Goal: Information Seeking & Learning: Check status

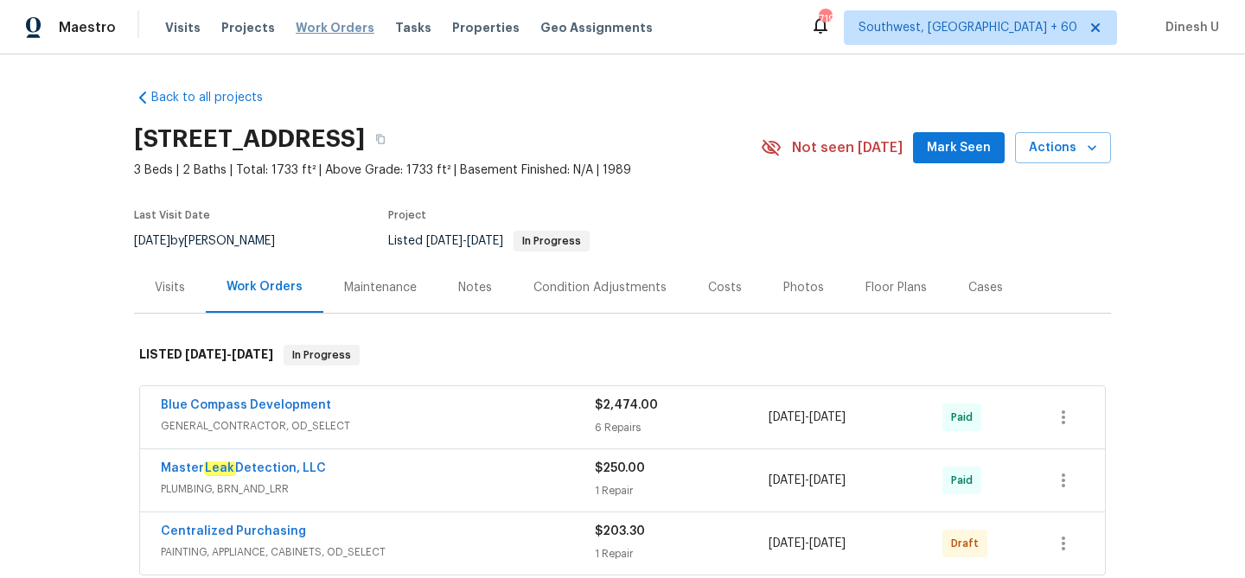
click at [324, 27] on span "Work Orders" at bounding box center [335, 27] width 79 height 17
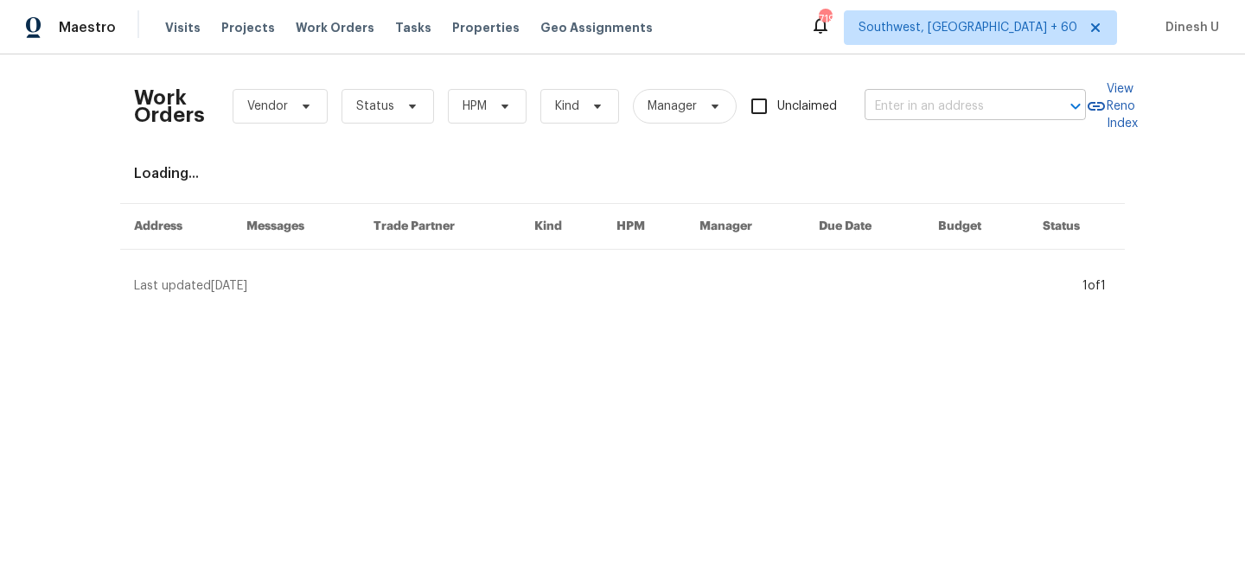
click at [962, 106] on input "text" at bounding box center [950, 106] width 173 height 27
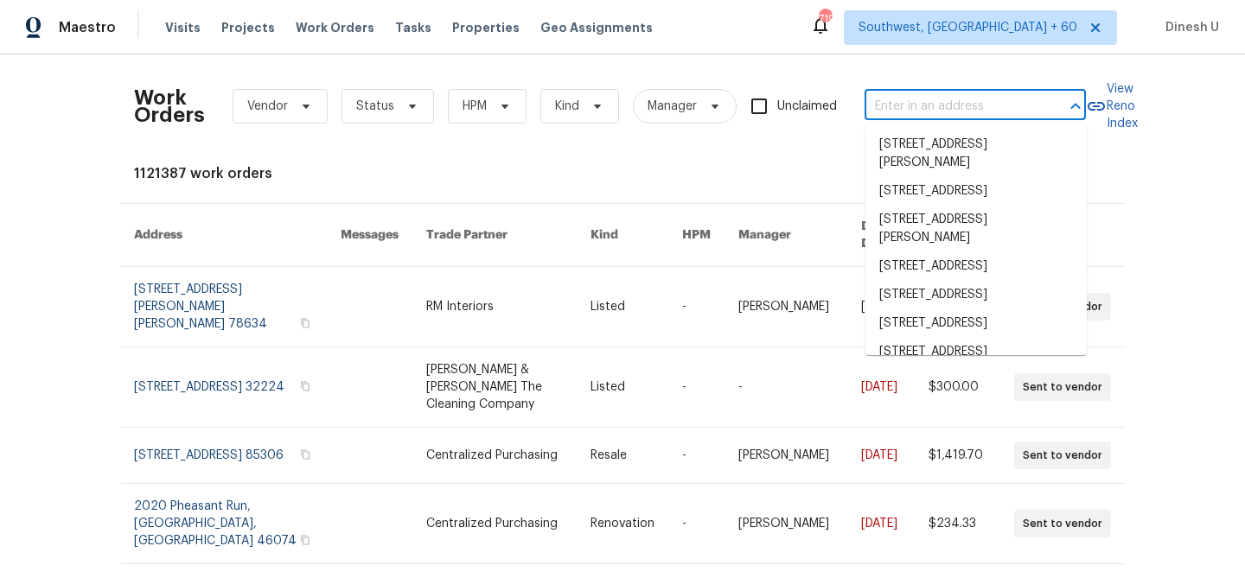
paste input "177 Longbay St Garner, NC 27529"
type input "177 Longbay St Garner, NC 27529"
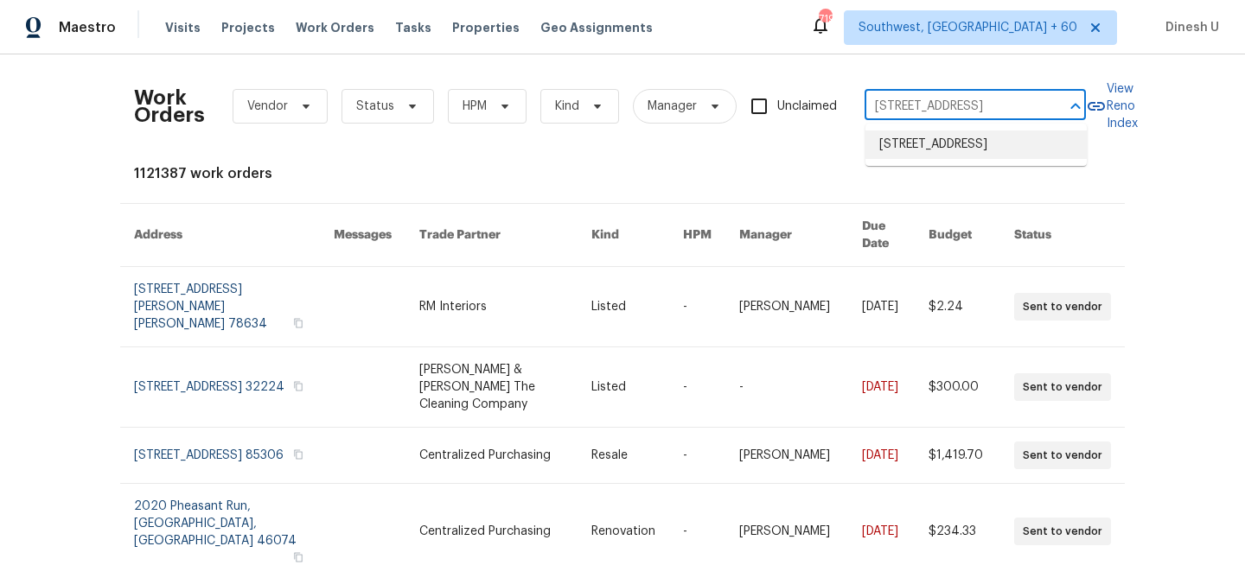
click at [906, 148] on li "177 Longbay St, Garner, NC 27529" at bounding box center [975, 145] width 221 height 29
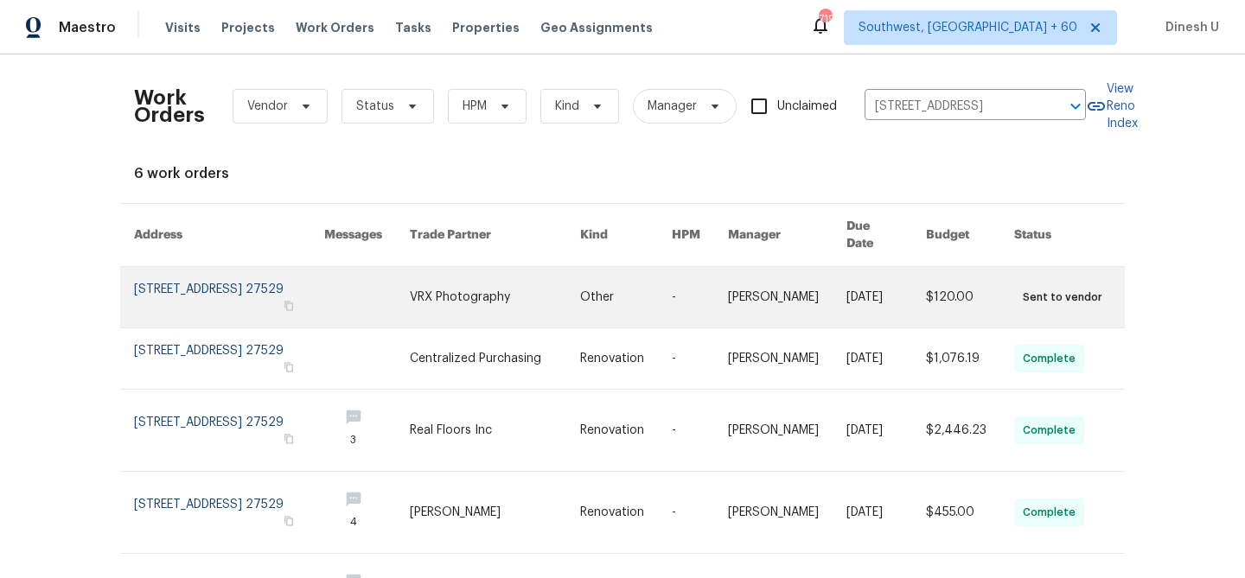
click at [191, 267] on link at bounding box center [229, 297] width 190 height 61
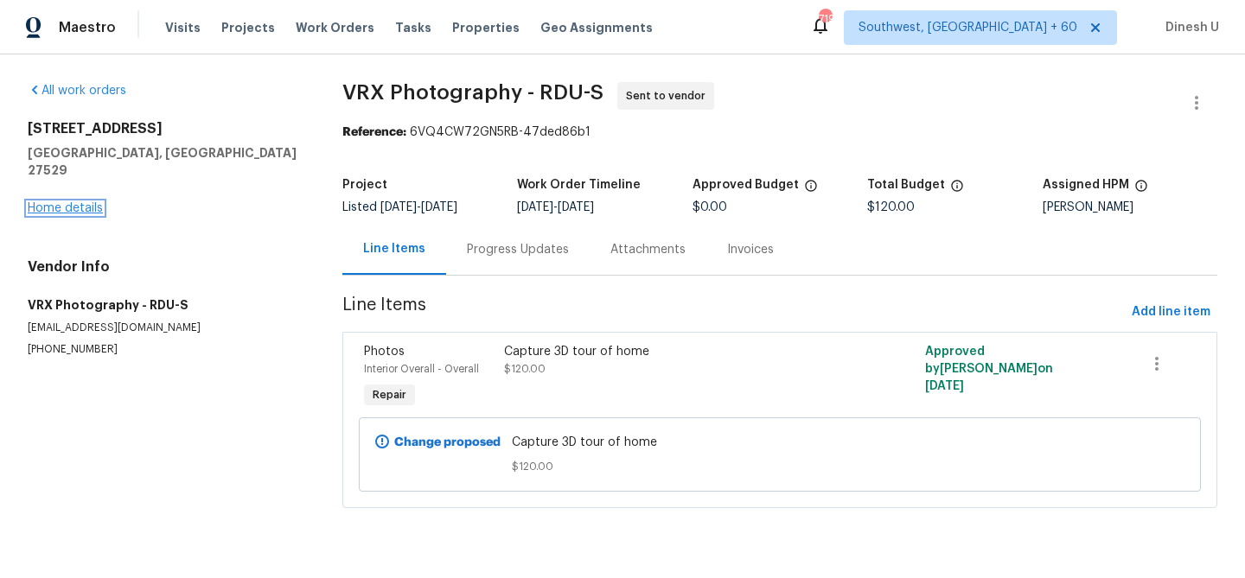
click at [61, 202] on link "Home details" at bounding box center [65, 208] width 75 height 12
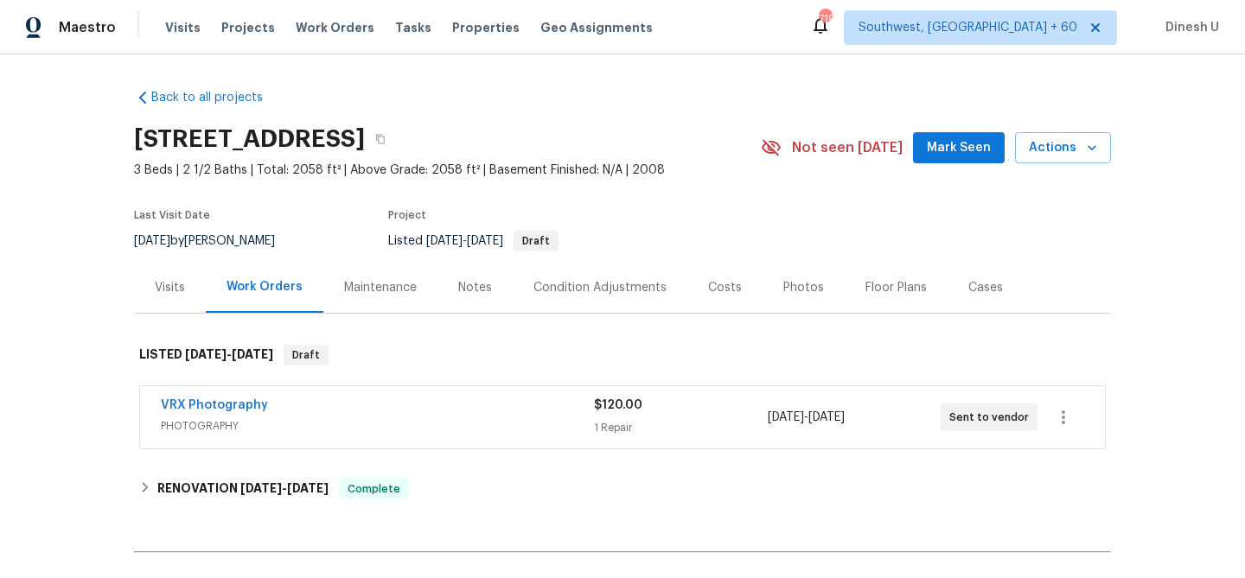
scroll to position [196, 0]
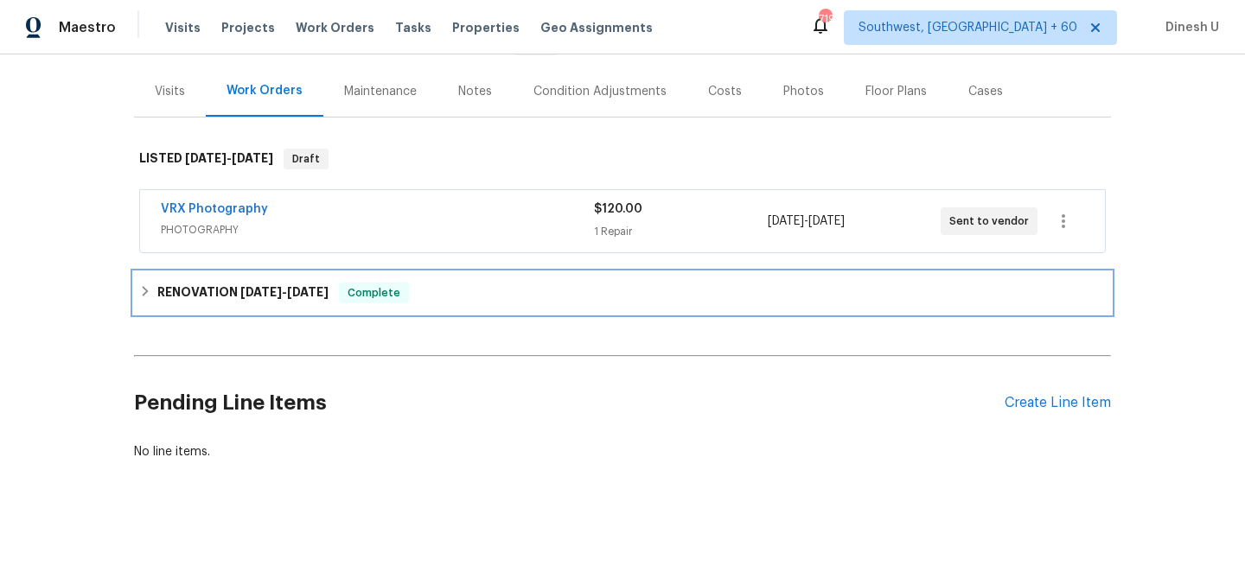
click at [243, 307] on div "RENOVATION 9/12/25 - 9/22/25 Complete" at bounding box center [622, 292] width 977 height 41
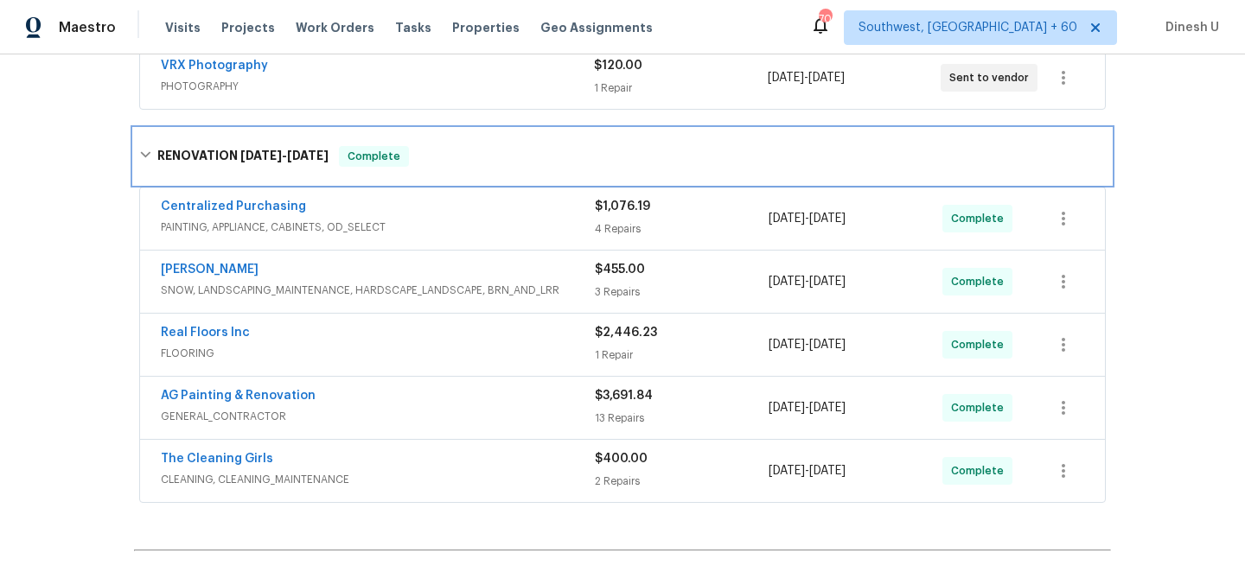
scroll to position [0, 0]
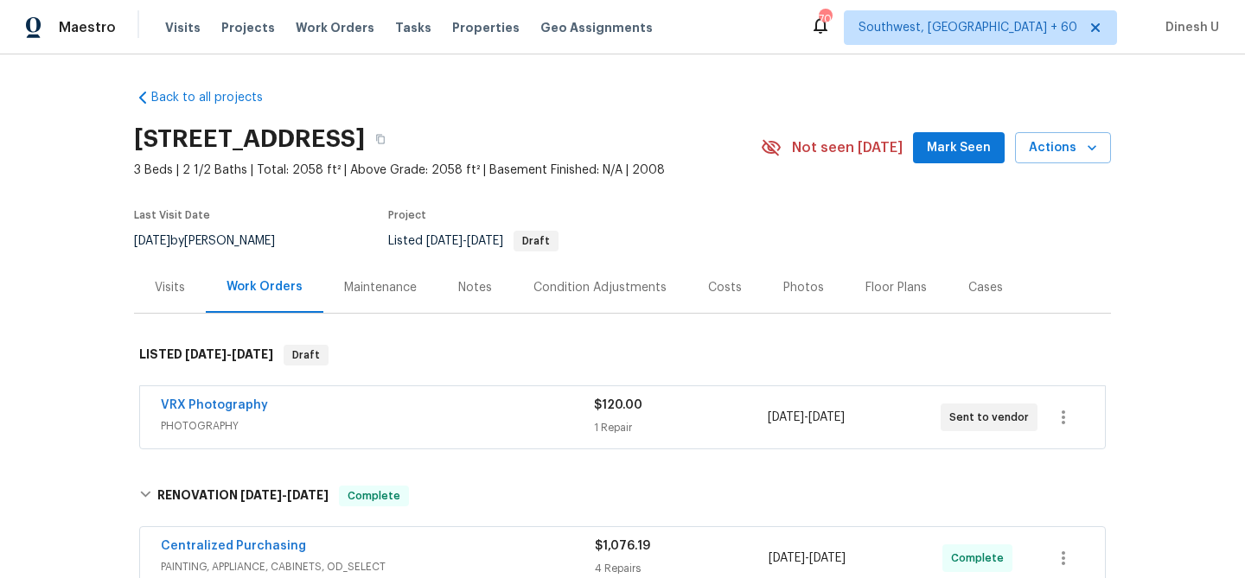
click at [188, 281] on div "Visits" at bounding box center [170, 287] width 72 height 51
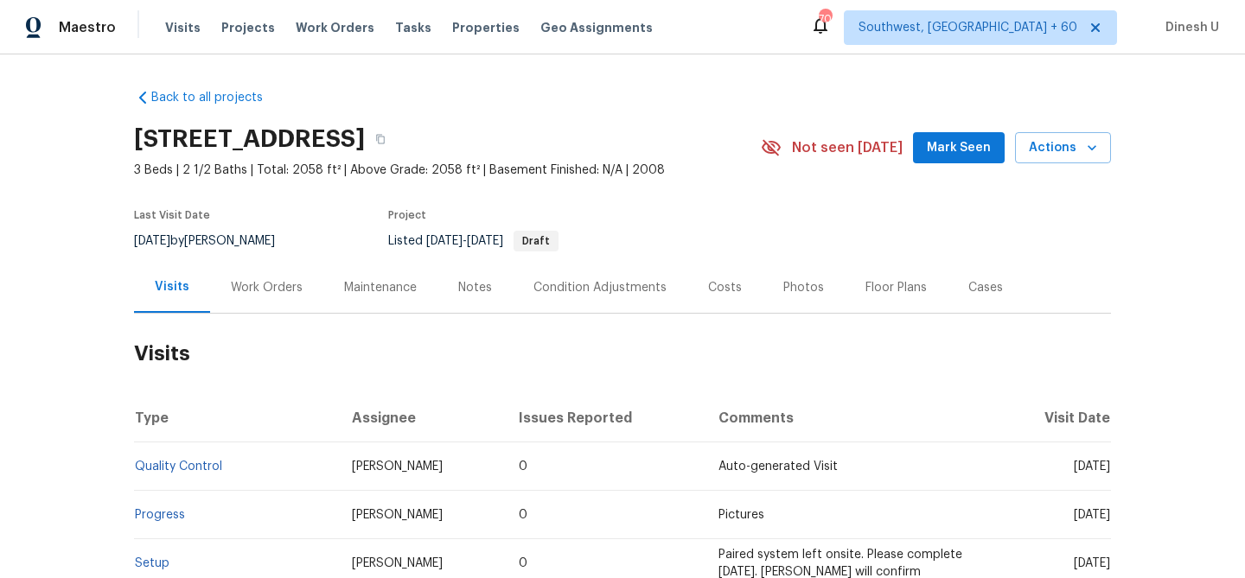
click at [261, 284] on div "Work Orders" at bounding box center [267, 287] width 72 height 17
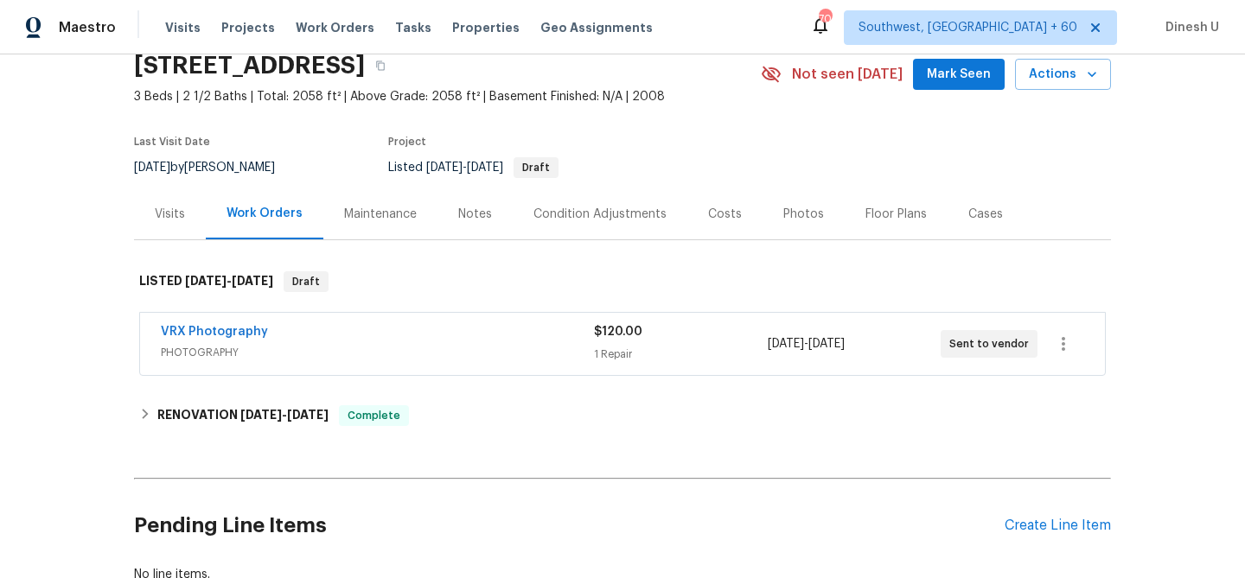
scroll to position [79, 0]
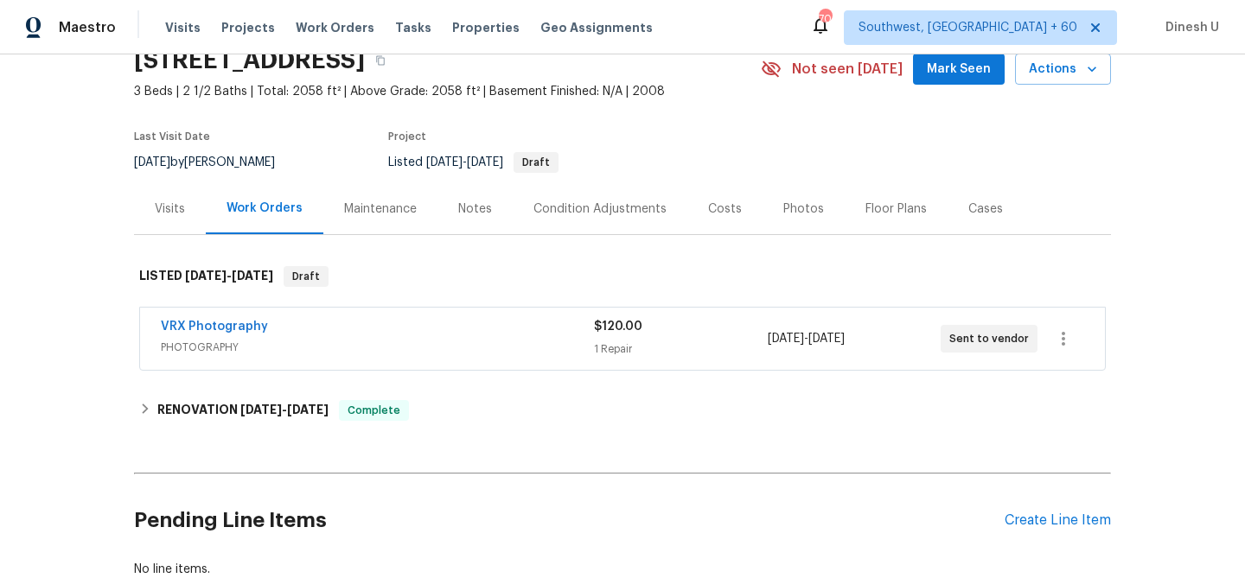
click at [619, 346] on div "1 Repair" at bounding box center [680, 349] width 173 height 17
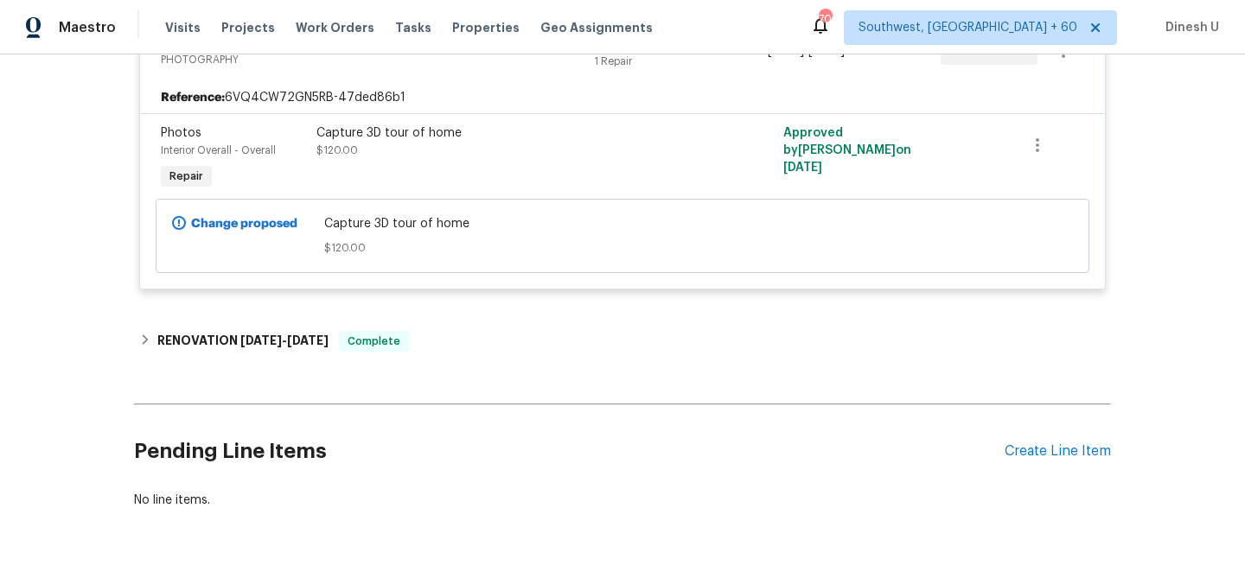
scroll to position [428, 0]
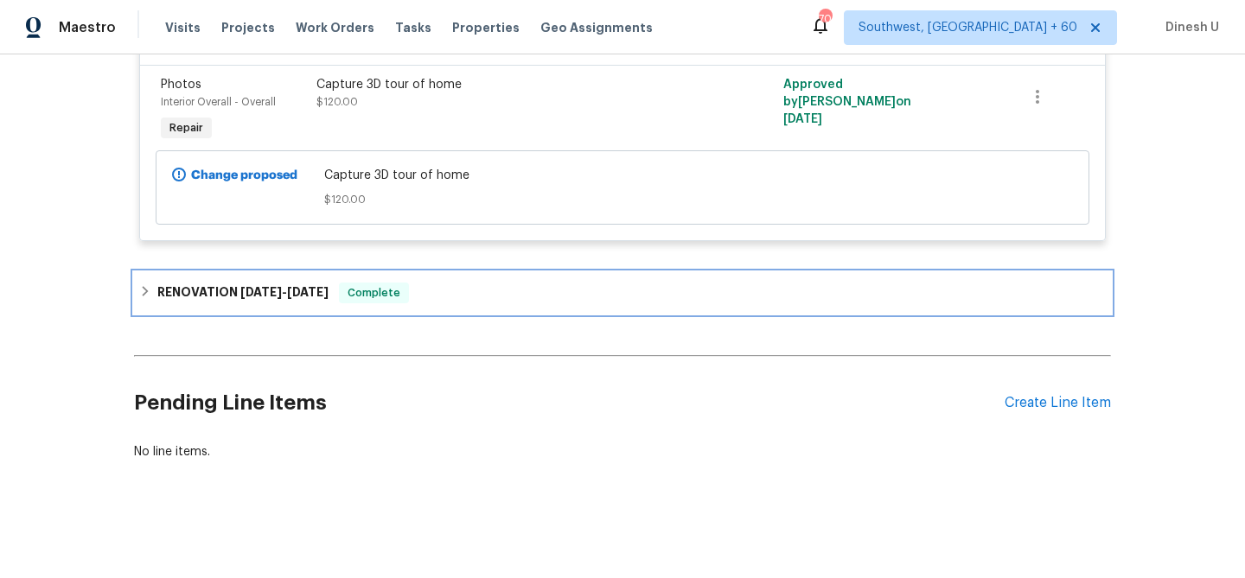
click at [268, 284] on h6 "RENOVATION 9/12/25 - 9/22/25" at bounding box center [242, 293] width 171 height 21
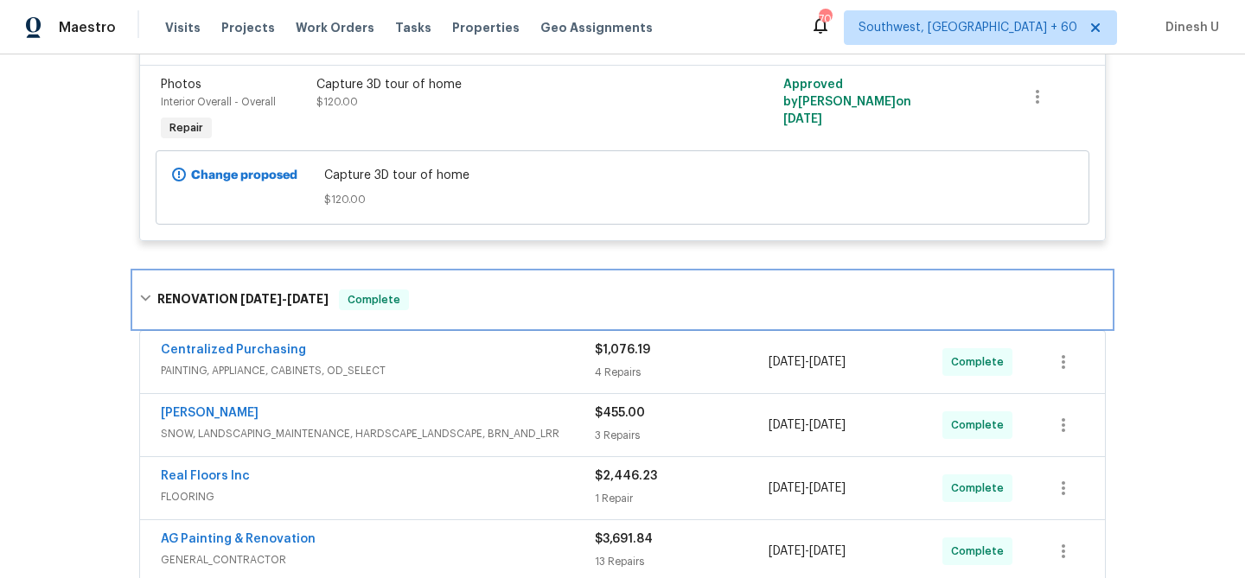
scroll to position [441, 0]
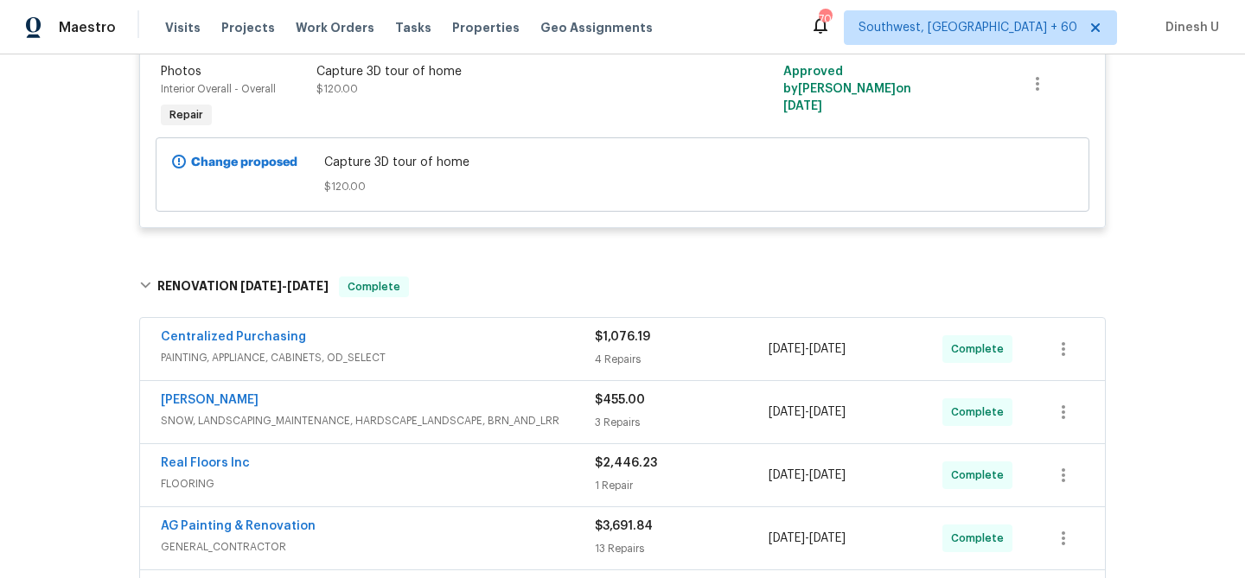
click at [616, 354] on div "4 Repairs" at bounding box center [682, 359] width 174 height 17
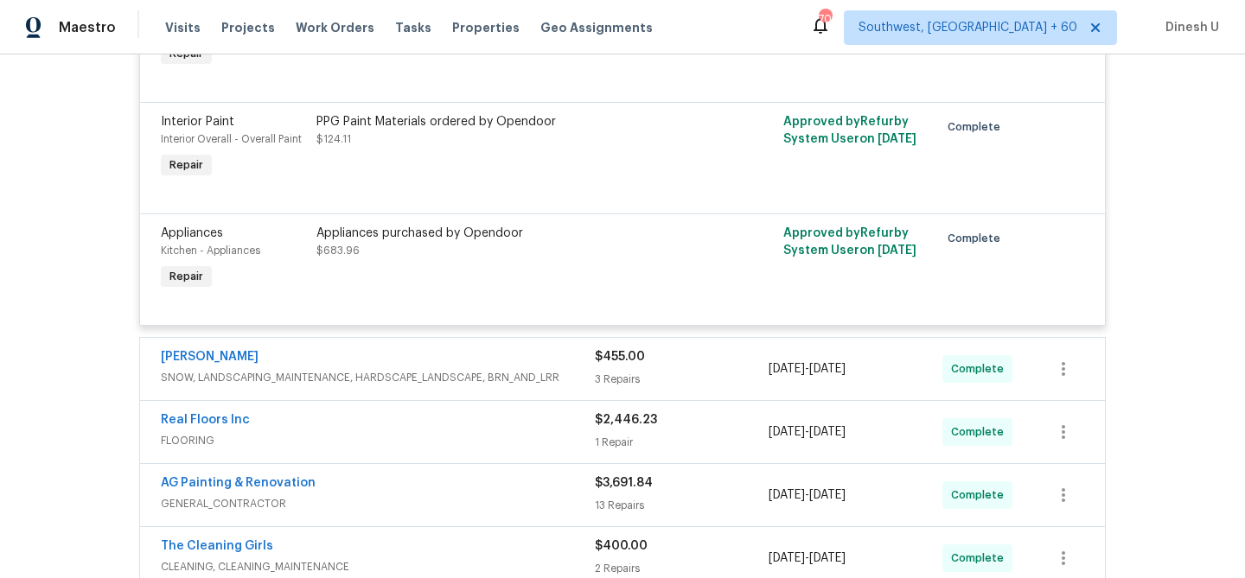
scroll to position [1011, 0]
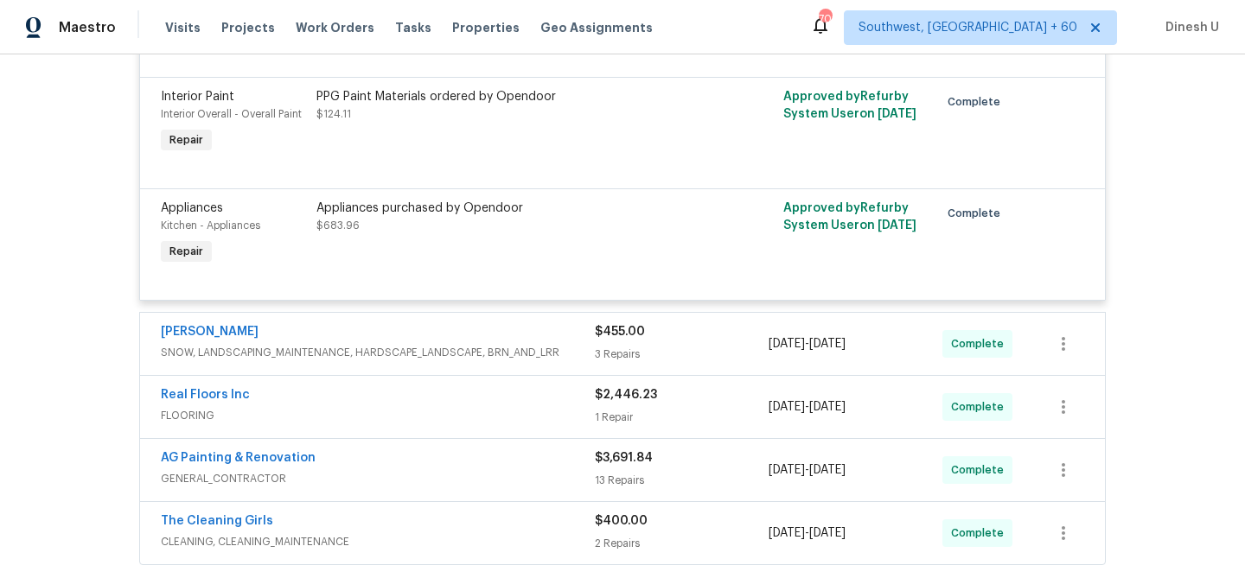
click at [613, 341] on div "$455.00" at bounding box center [682, 331] width 174 height 17
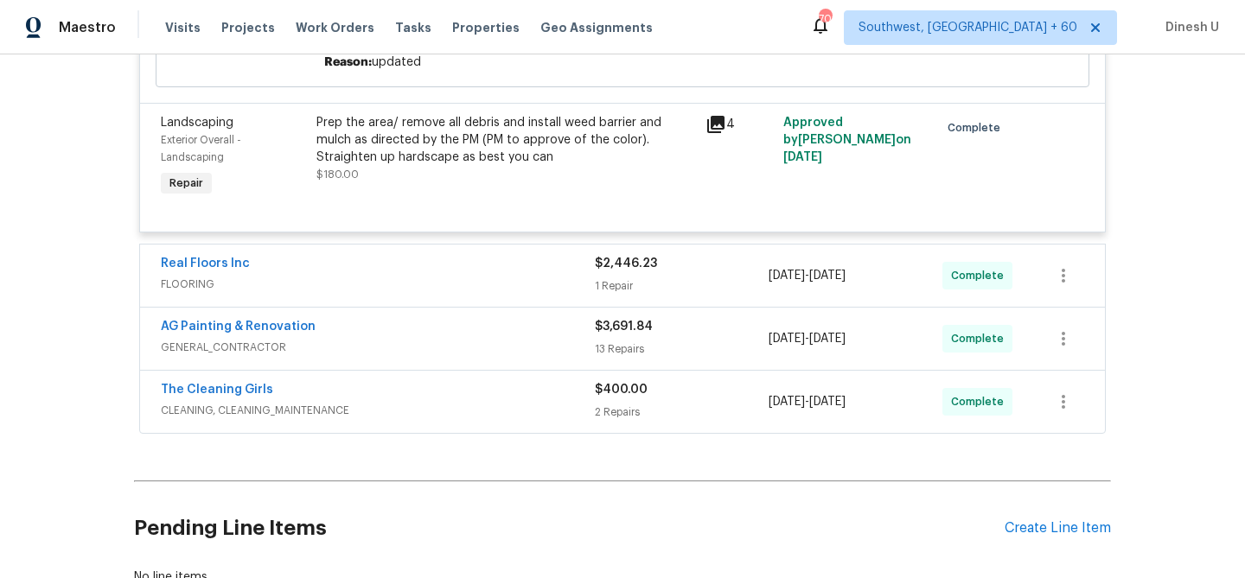
scroll to position [1751, 0]
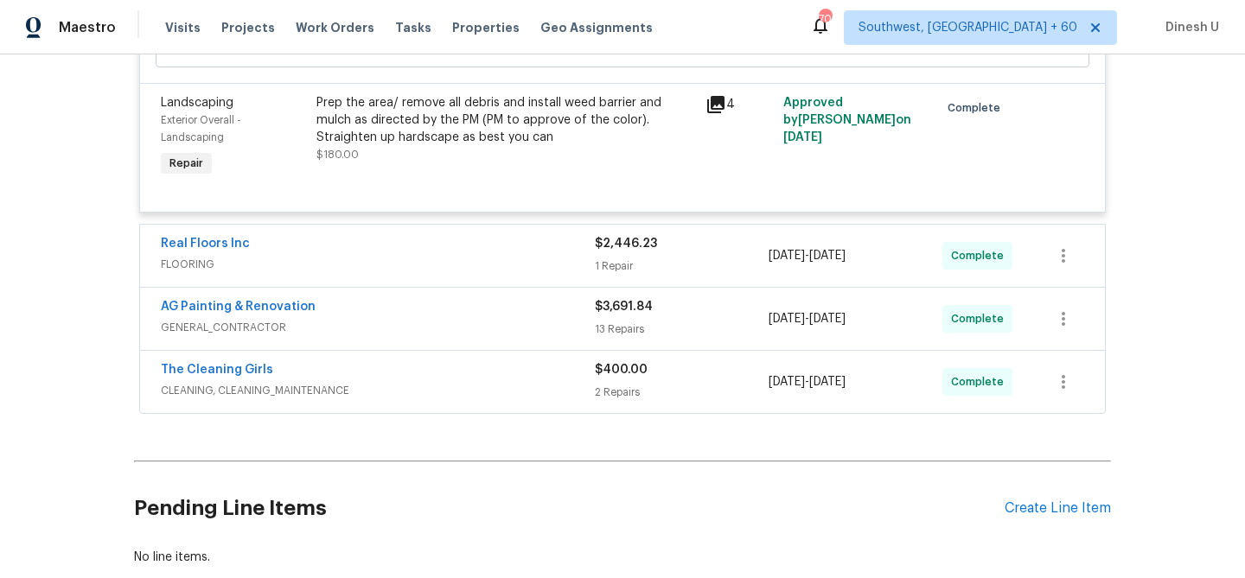
click at [610, 270] on div "1 Repair" at bounding box center [682, 266] width 174 height 17
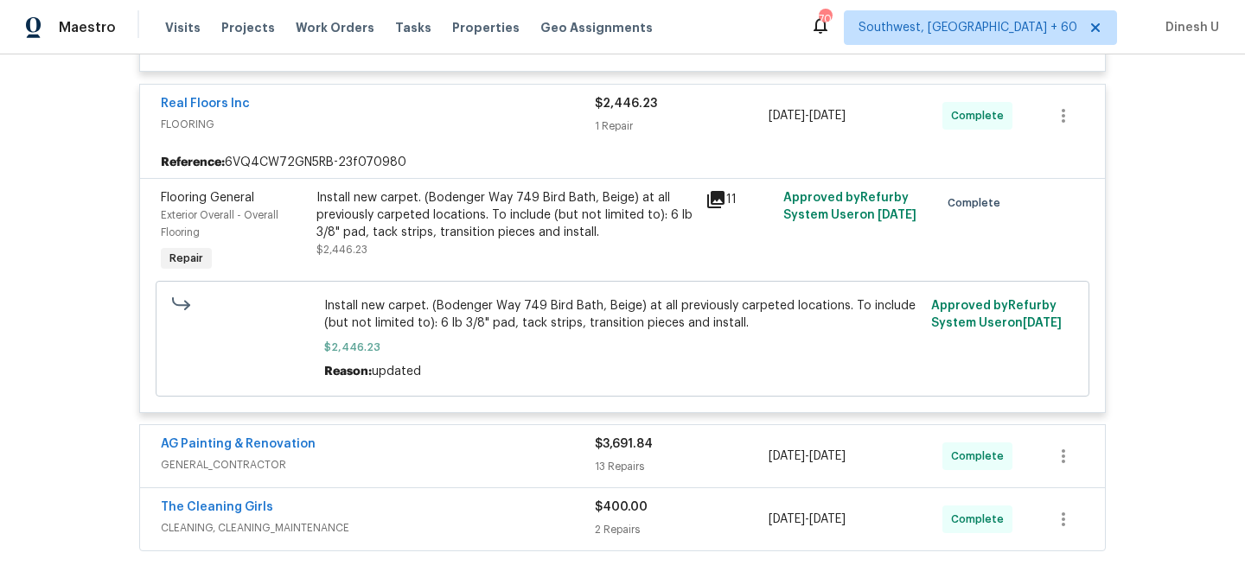
scroll to position [1893, 0]
drag, startPoint x: 641, startPoint y: 310, endPoint x: 840, endPoint y: 317, distance: 199.0
click at [840, 317] on span "Install new carpet. (Bodenger Way 749 Bird Bath, Beige) at all previously carpe…" at bounding box center [622, 313] width 597 height 35
copy span "at all previously carpeted locations."
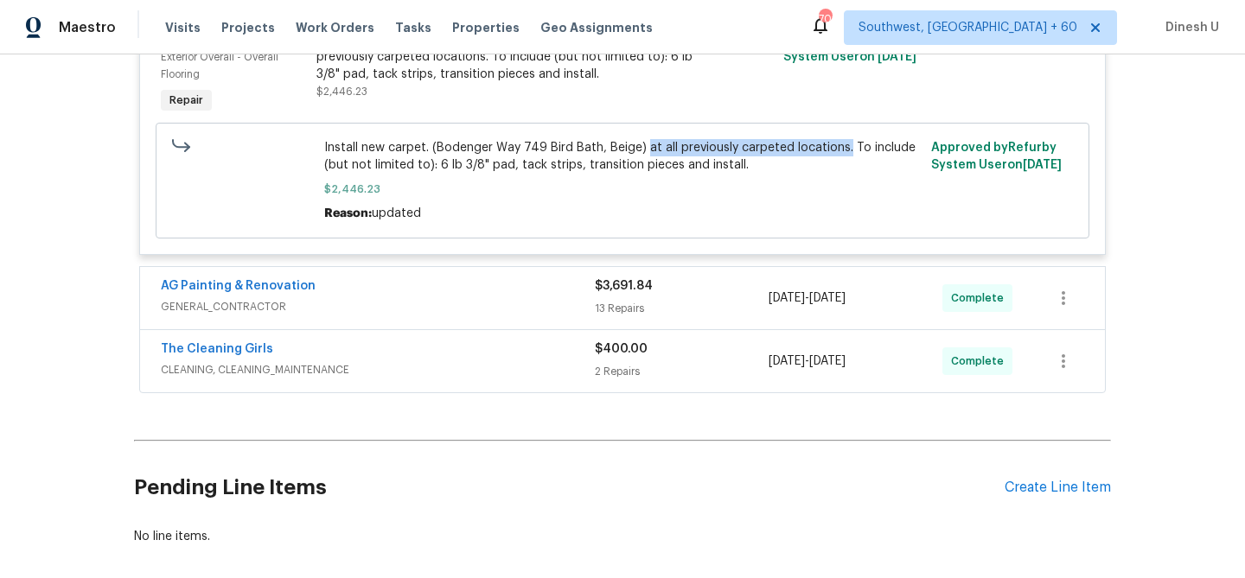
scroll to position [2058, 0]
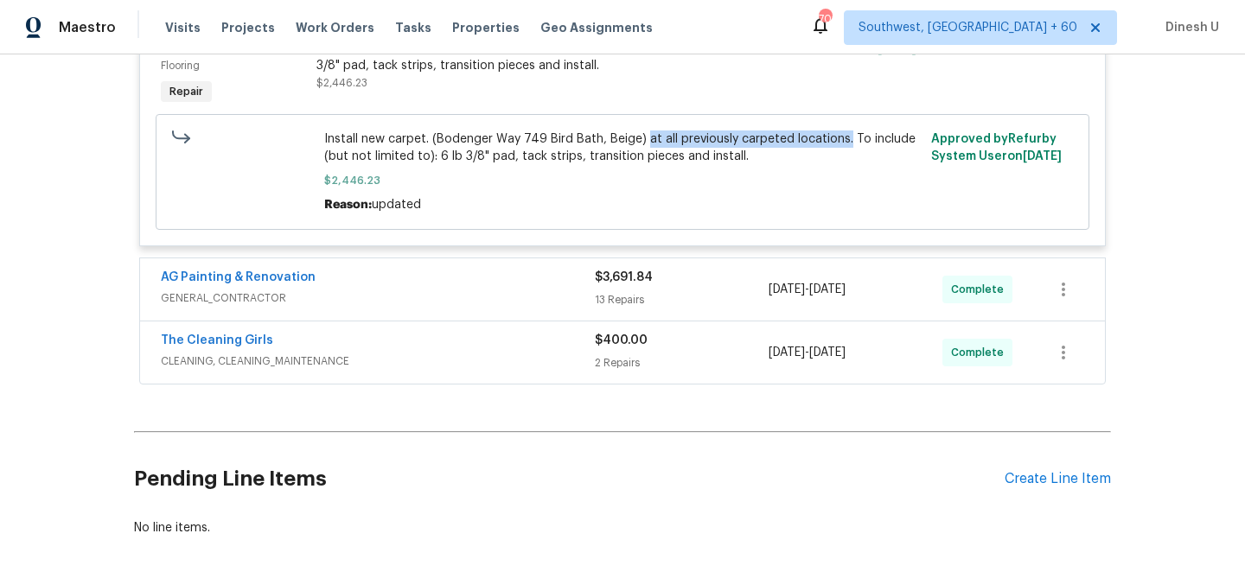
click at [611, 305] on div "13 Repairs" at bounding box center [682, 299] width 174 height 17
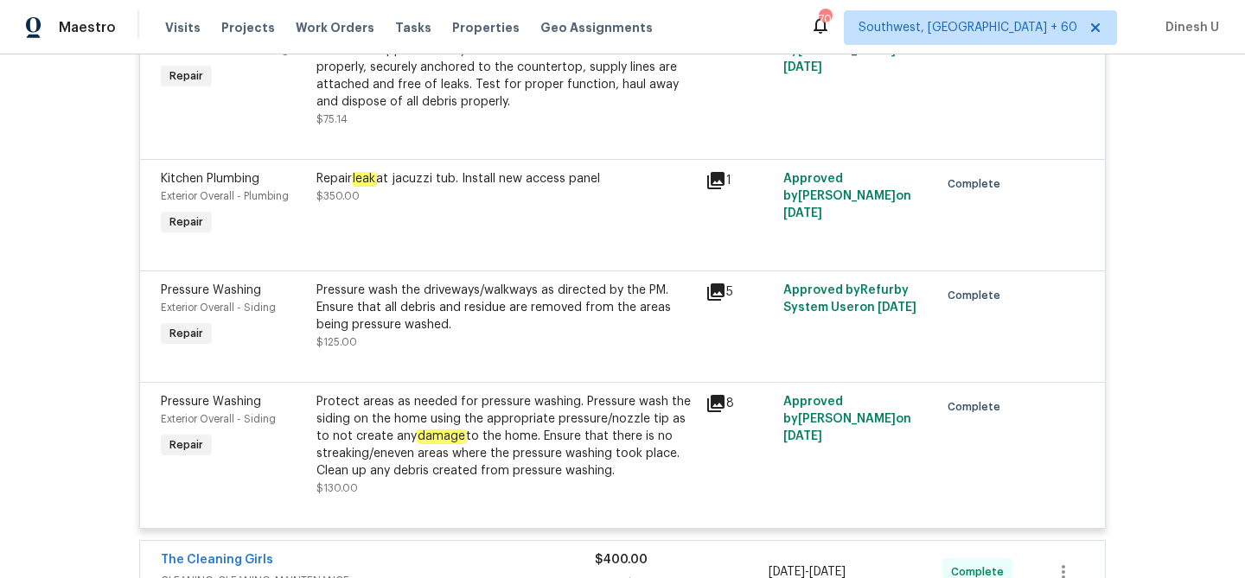
scroll to position [3684, 0]
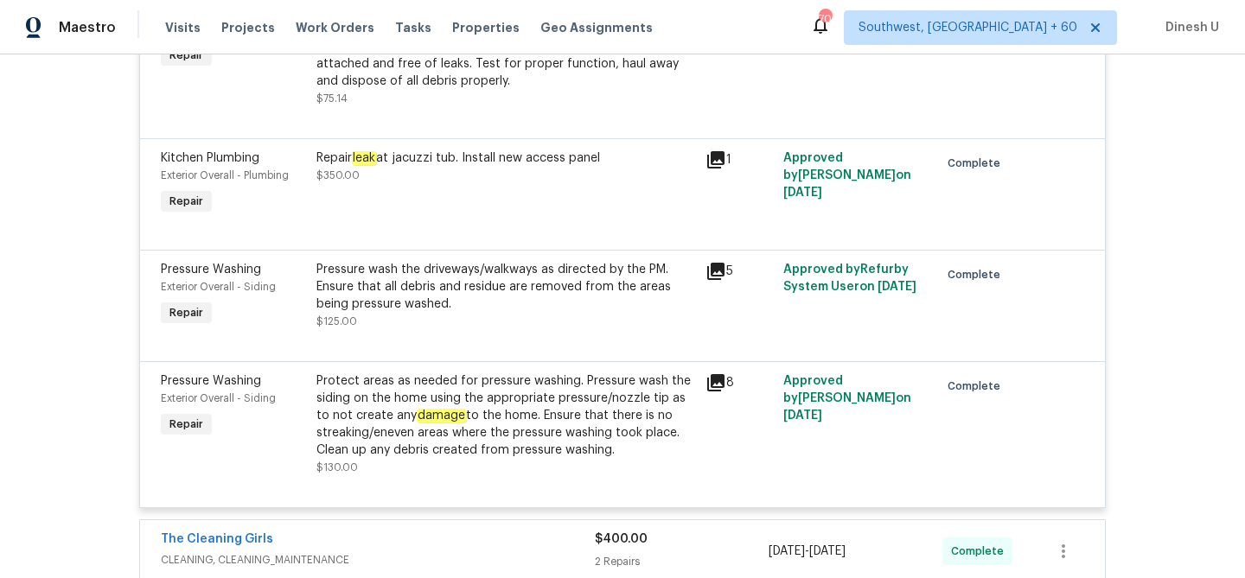
click at [386, 167] on div "Repair leak at jacuzzi tub. Install new access panel" at bounding box center [505, 158] width 379 height 17
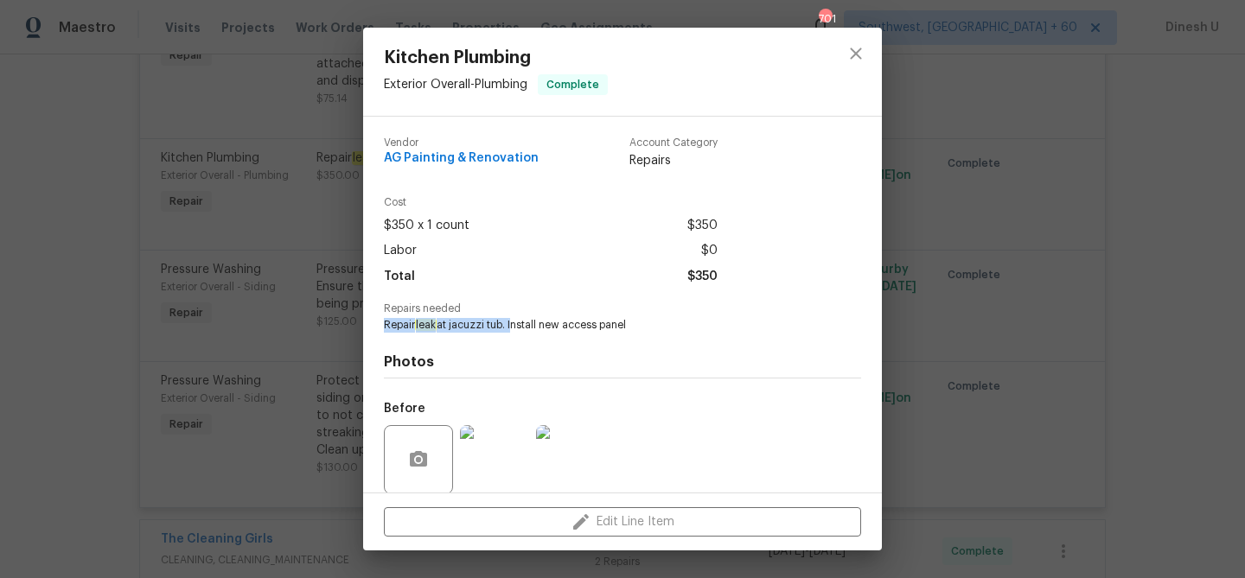
drag, startPoint x: 384, startPoint y: 322, endPoint x: 510, endPoint y: 324, distance: 126.2
click at [510, 324] on span "Repair leak at jacuzzi tub. Install new access panel" at bounding box center [599, 325] width 430 height 15
copy span "Repair leak at jacuzzi tub."
click at [499, 475] on img at bounding box center [494, 459] width 69 height 69
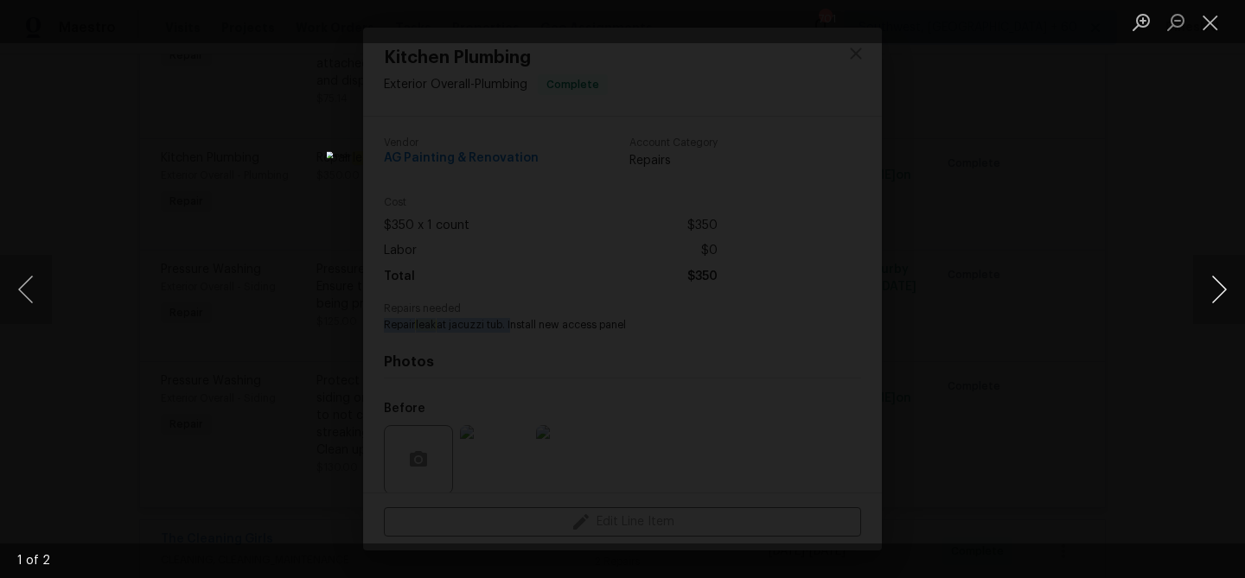
click at [1214, 299] on button "Next image" at bounding box center [1219, 289] width 52 height 69
click at [1219, 30] on button "Close lightbox" at bounding box center [1210, 22] width 35 height 30
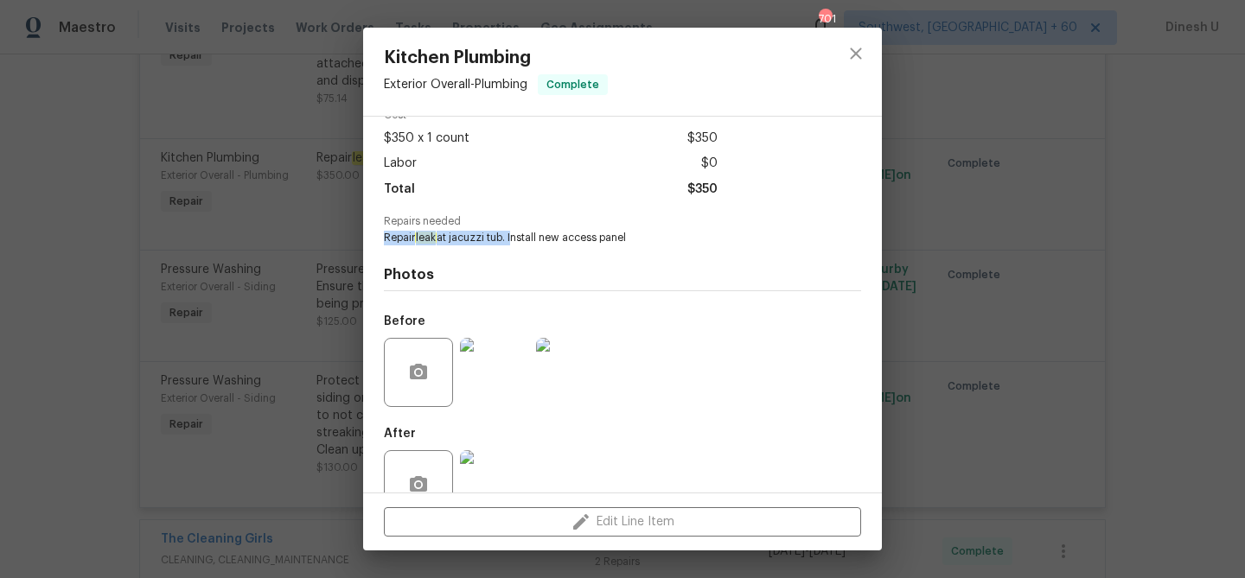
scroll to position [131, 0]
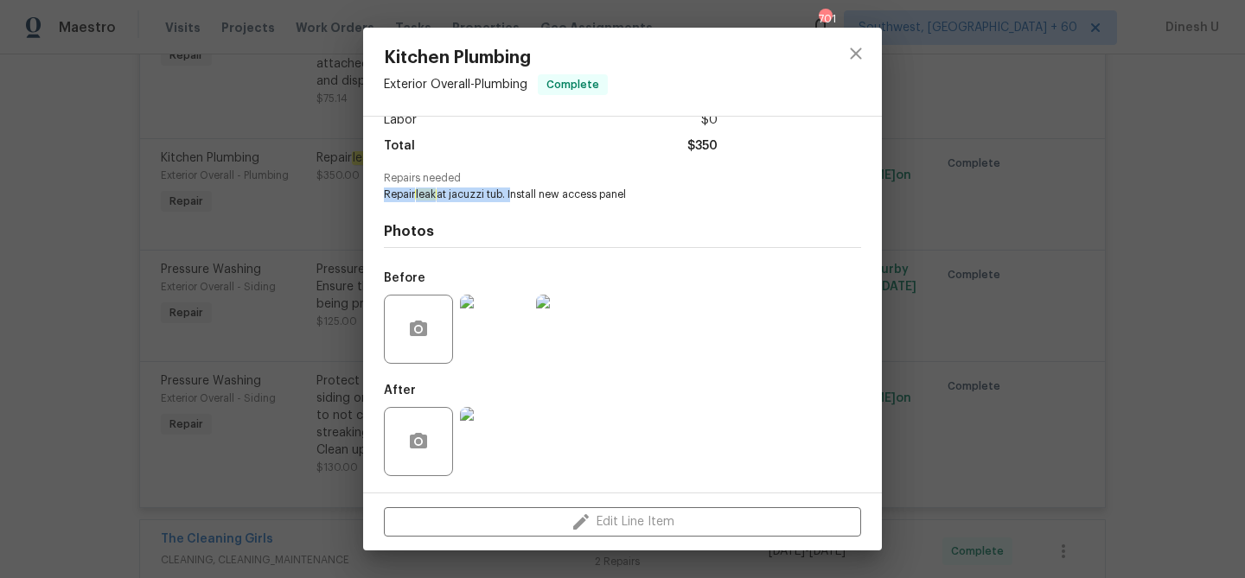
click at [487, 447] on img at bounding box center [494, 441] width 69 height 69
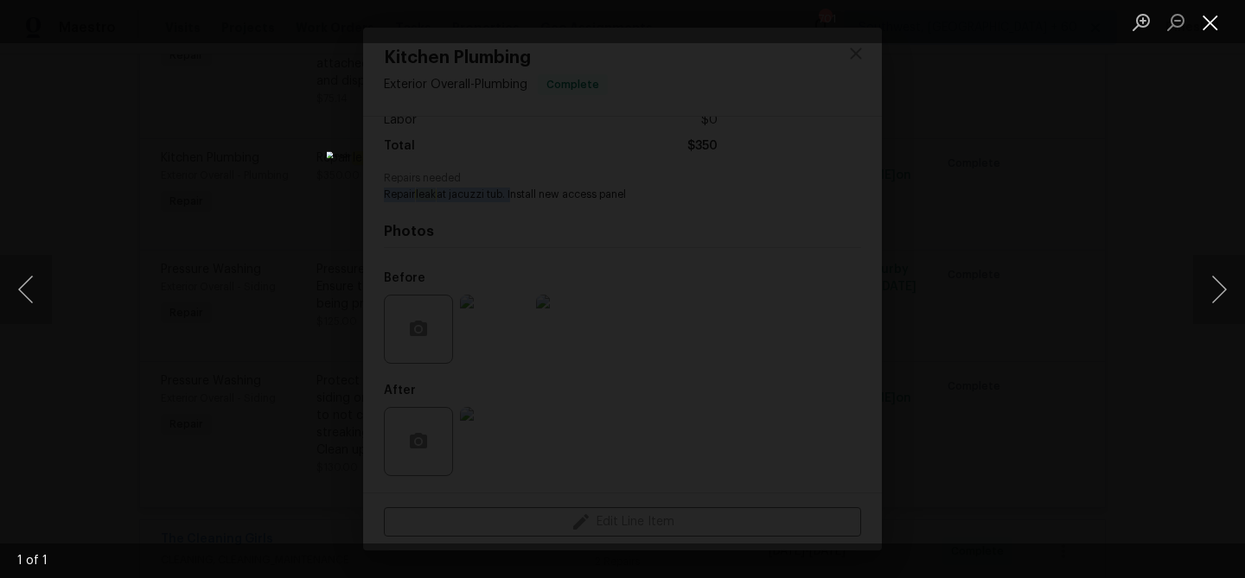
click at [1216, 21] on button "Close lightbox" at bounding box center [1210, 22] width 35 height 30
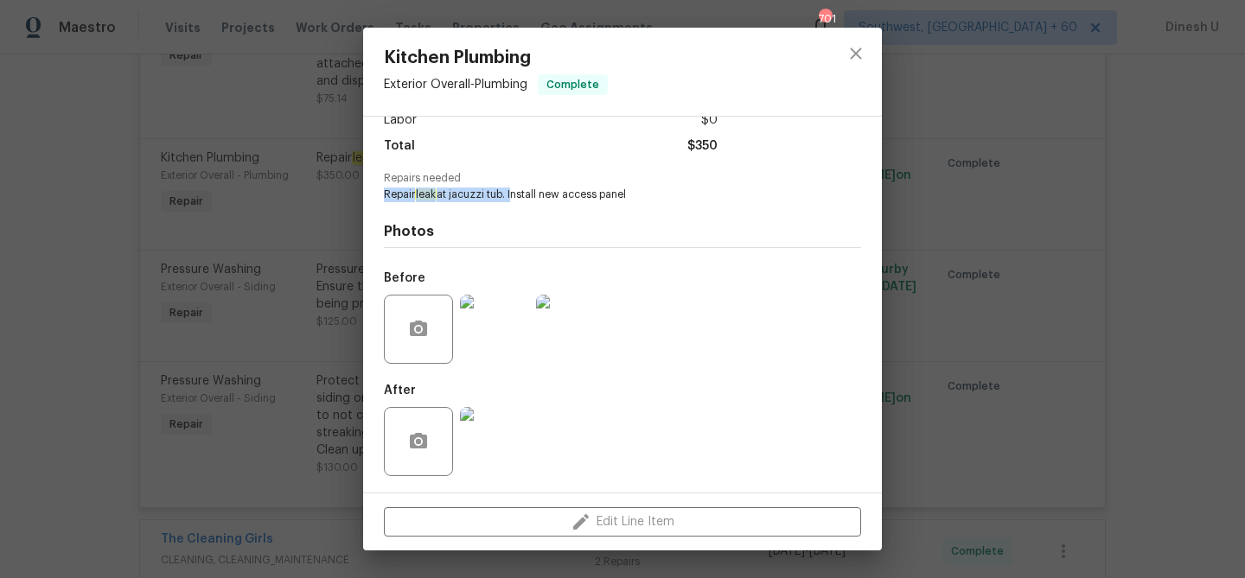
click at [313, 220] on div "Kitchen Plumbing Exterior Overall - Plumbing Complete Vendor AG Painting & Reno…" at bounding box center [622, 289] width 1245 height 578
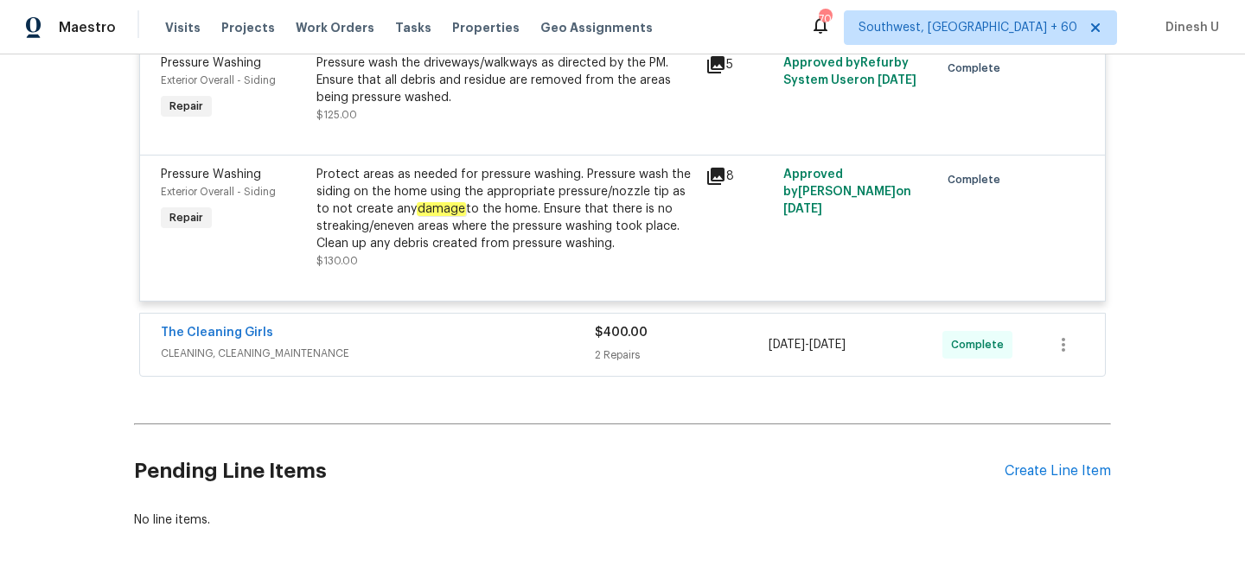
scroll to position [3971, 0]
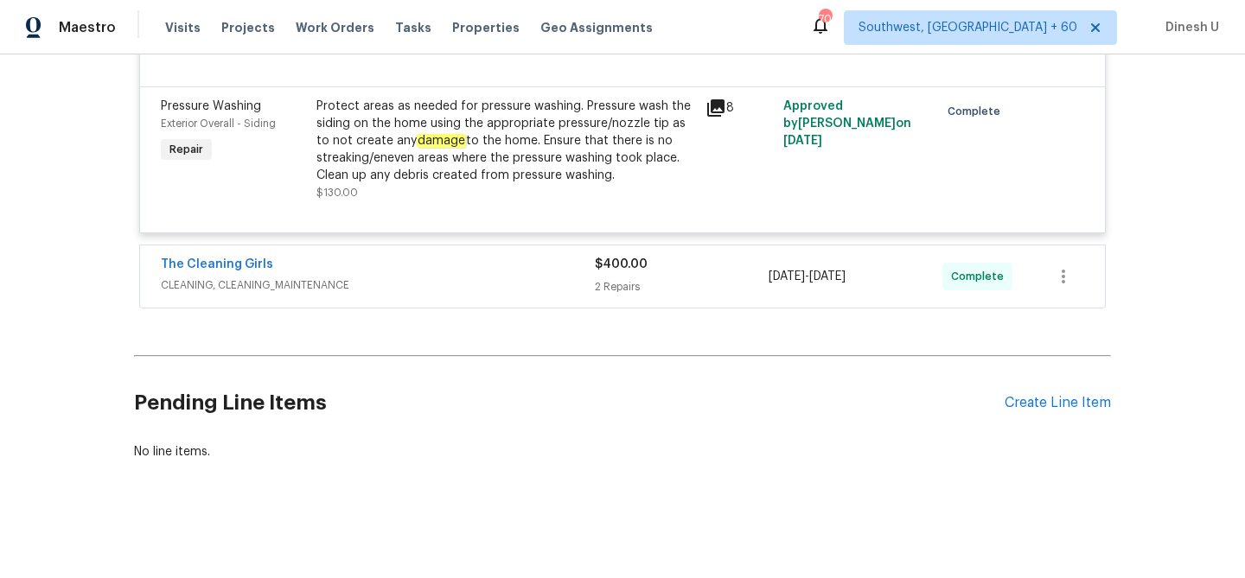
click at [609, 269] on span "$400.00" at bounding box center [621, 264] width 53 height 12
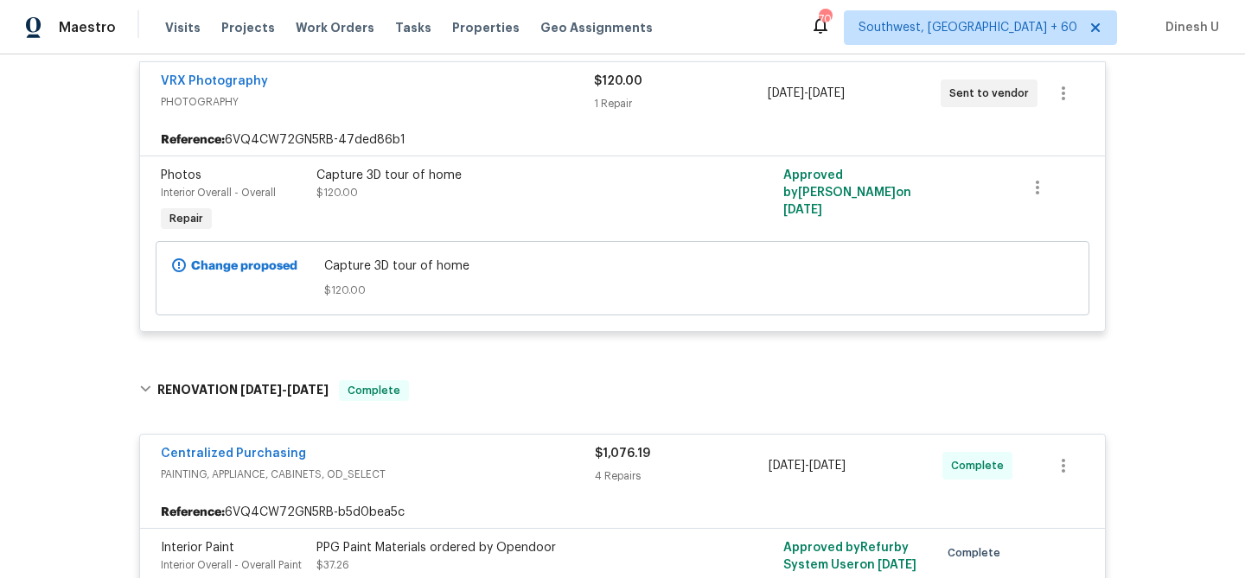
scroll to position [0, 0]
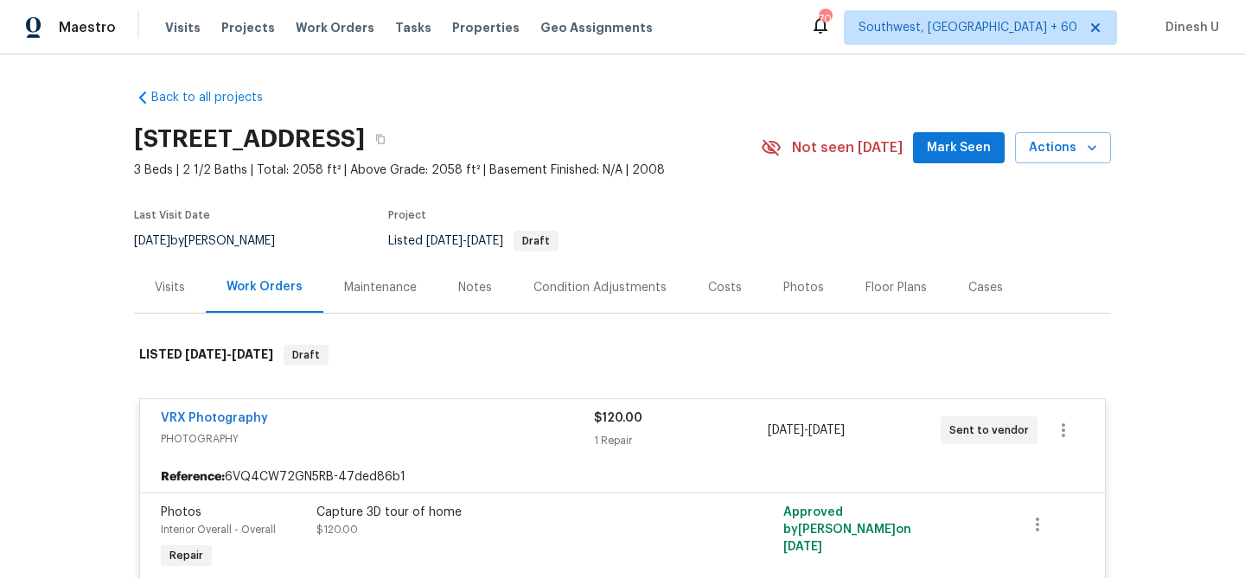
click at [166, 290] on div "Visits" at bounding box center [170, 287] width 30 height 17
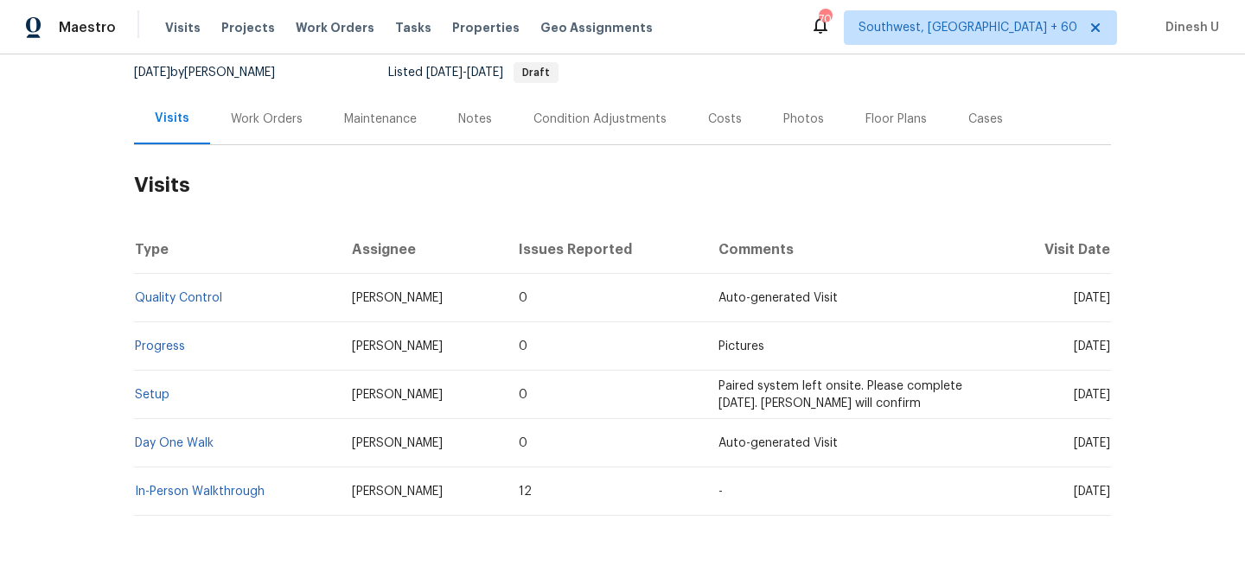
scroll to position [224, 0]
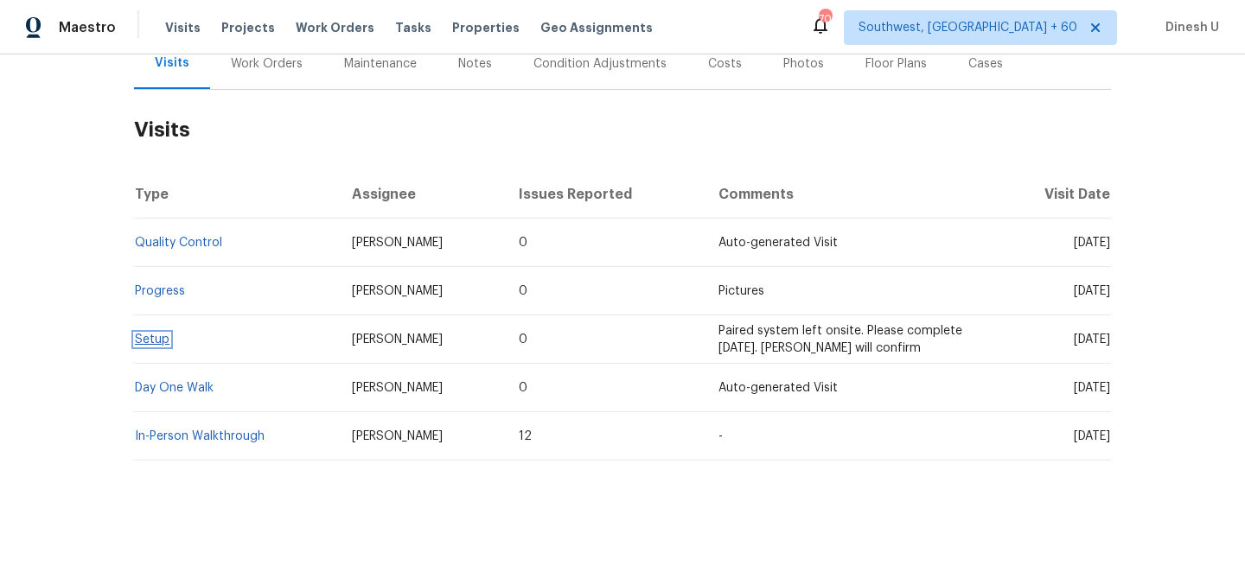
click at [148, 340] on link "Setup" at bounding box center [152, 340] width 35 height 12
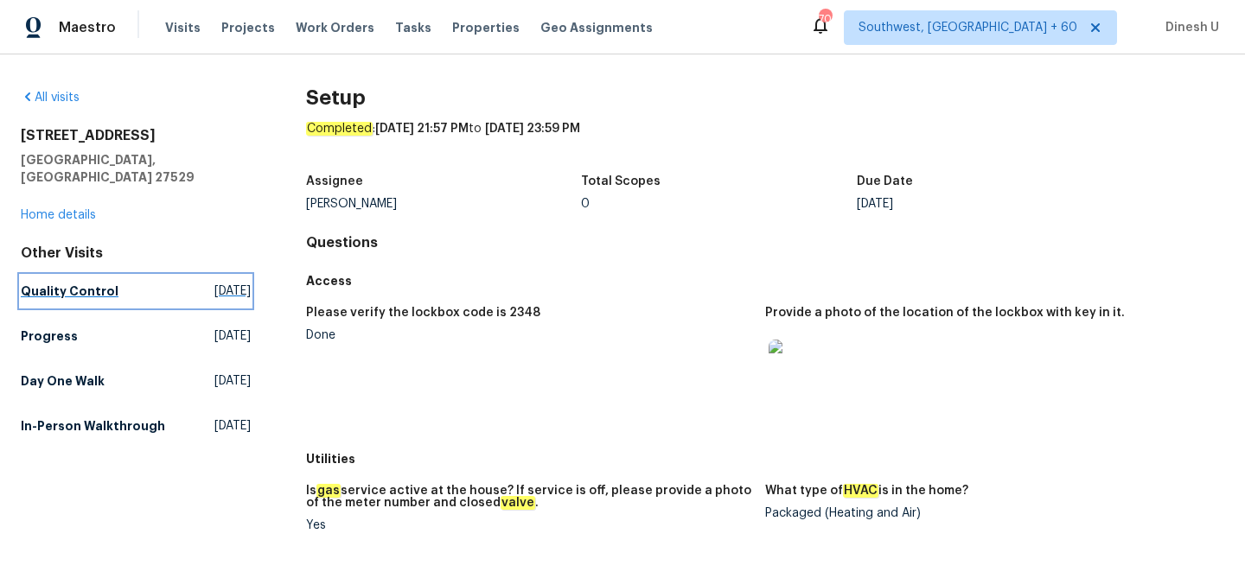
click at [214, 283] on span "Fri, Sep 19 2025" at bounding box center [232, 291] width 36 height 17
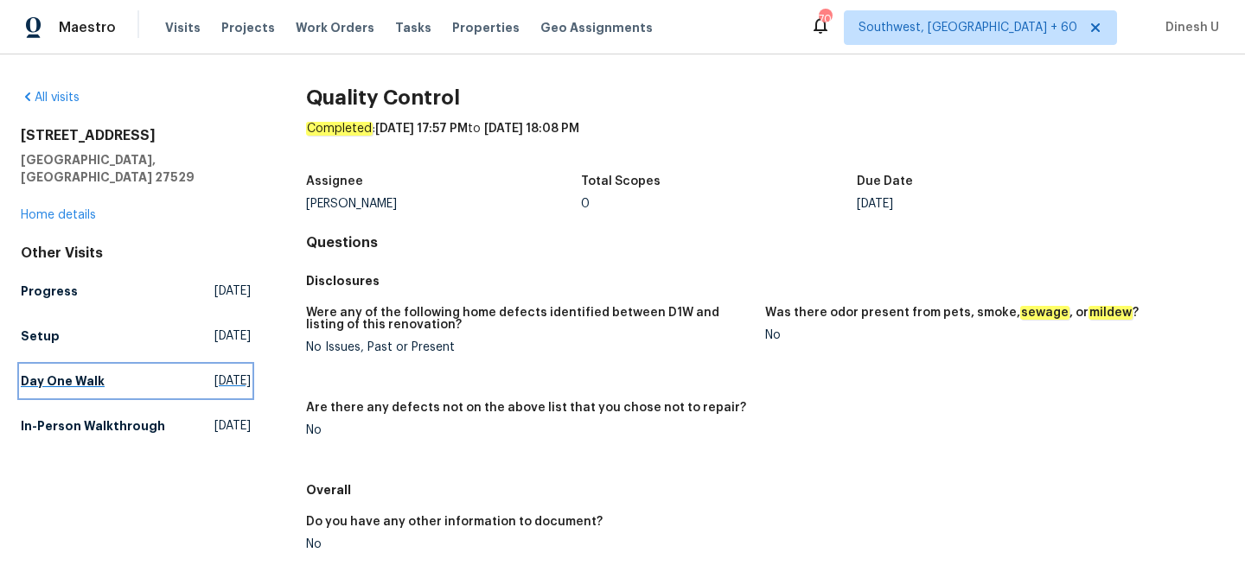
click at [214, 373] on span "Mon, Sep 15 2025" at bounding box center [232, 381] width 36 height 17
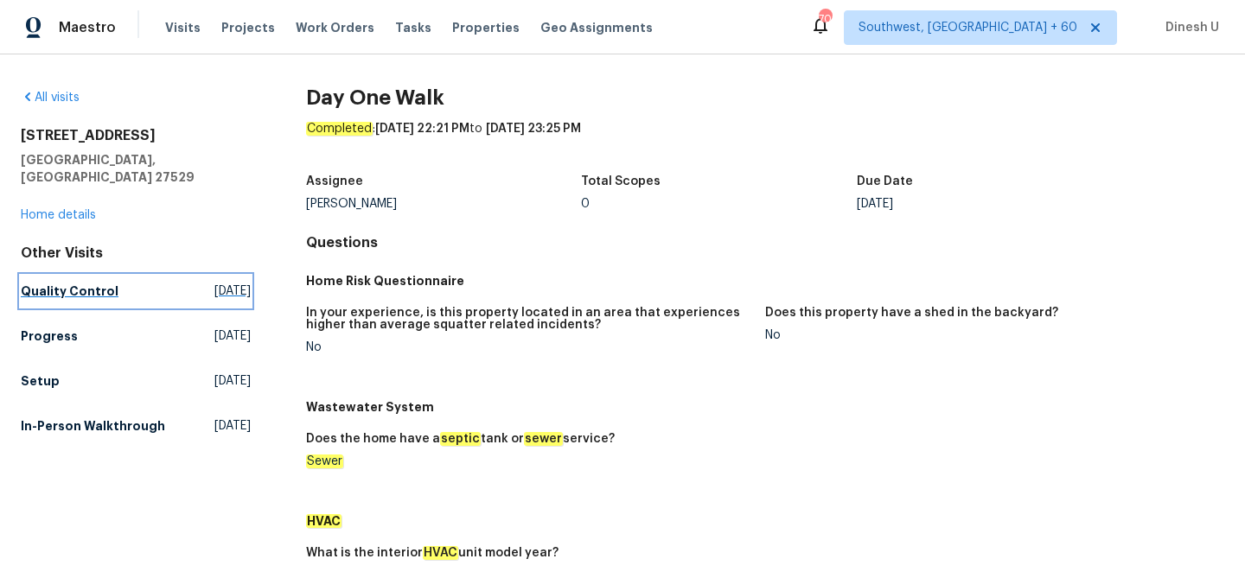
click at [214, 283] on span "Fri, Sep 19 2025" at bounding box center [232, 291] width 36 height 17
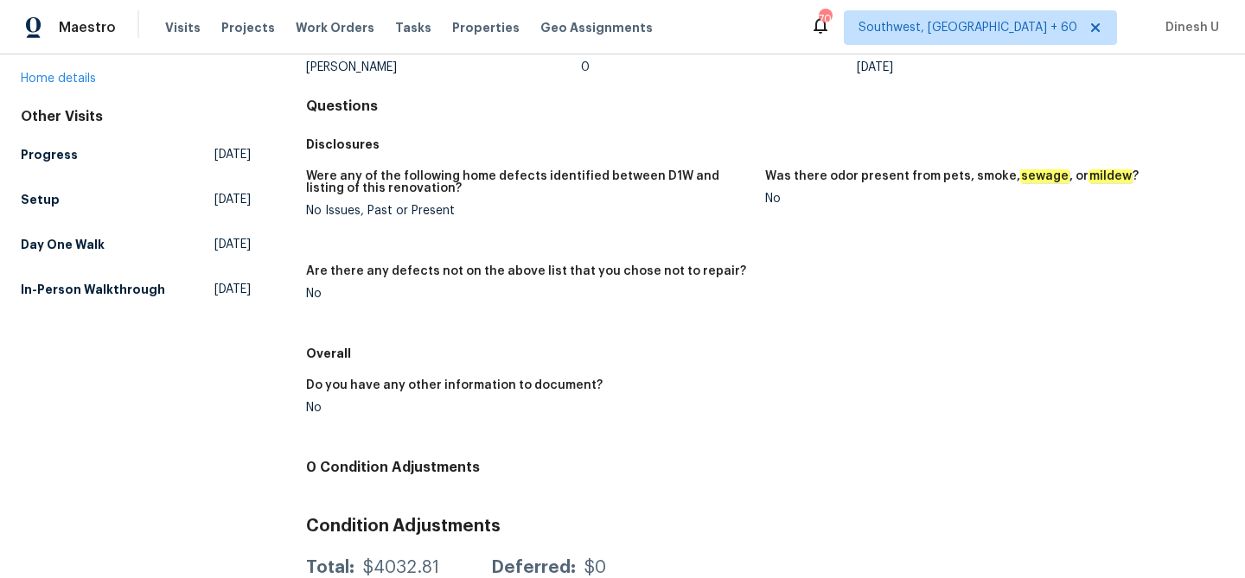
scroll to position [201, 0]
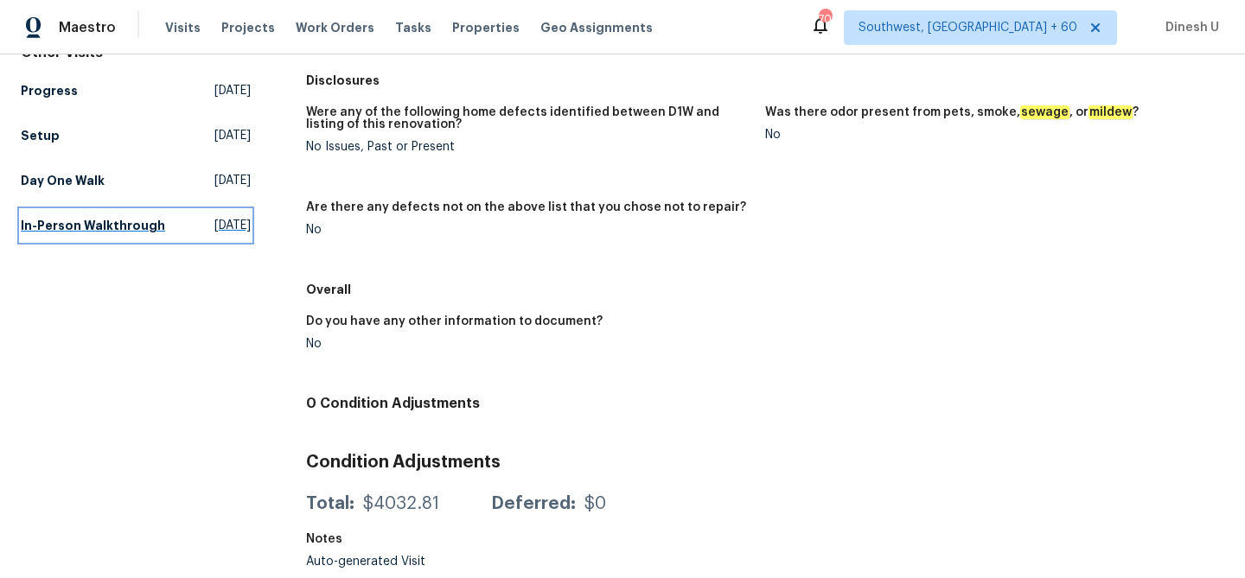
click at [224, 210] on link "In-Person Walkthrough Sat, Aug 16 2025" at bounding box center [136, 225] width 230 height 31
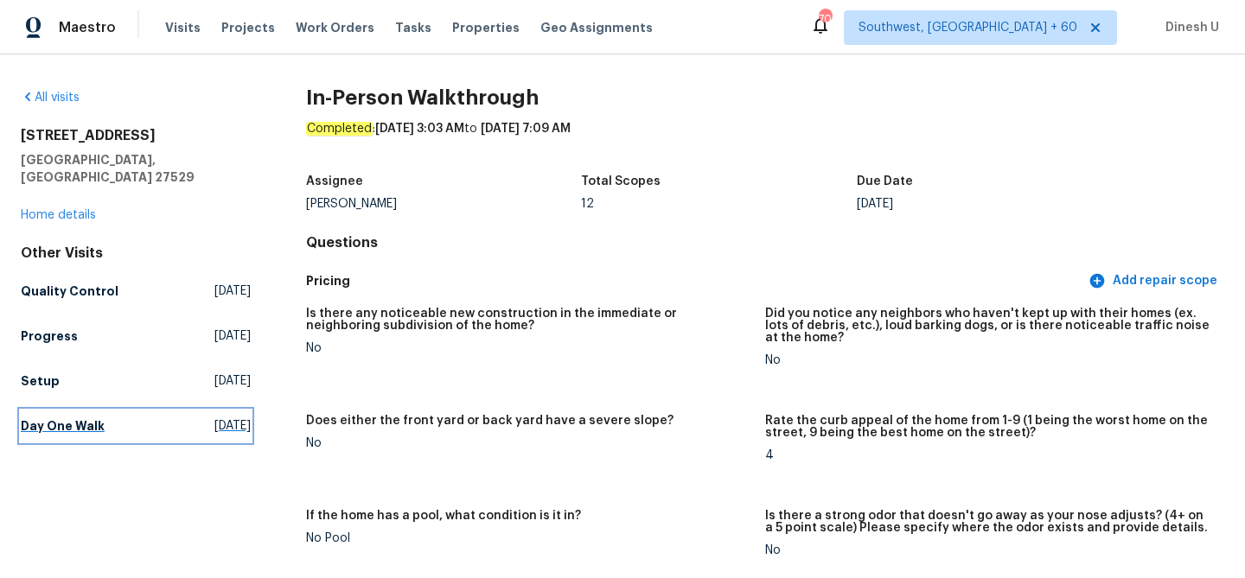
click at [214, 418] on span "Mon, Sep 15 2025" at bounding box center [232, 426] width 36 height 17
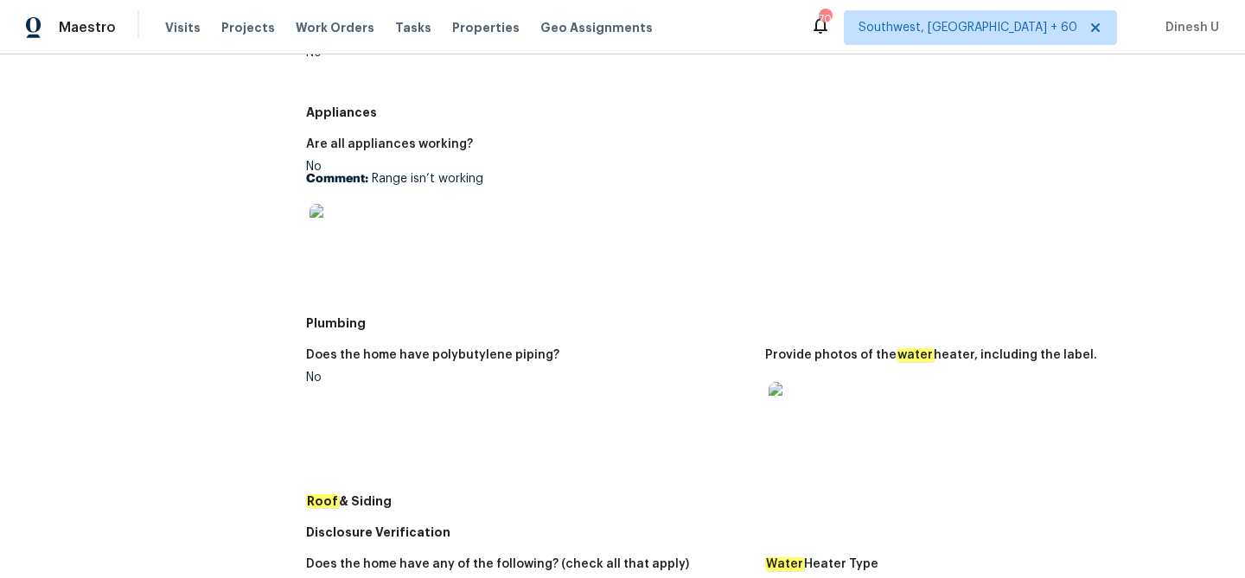
scroll to position [667, 0]
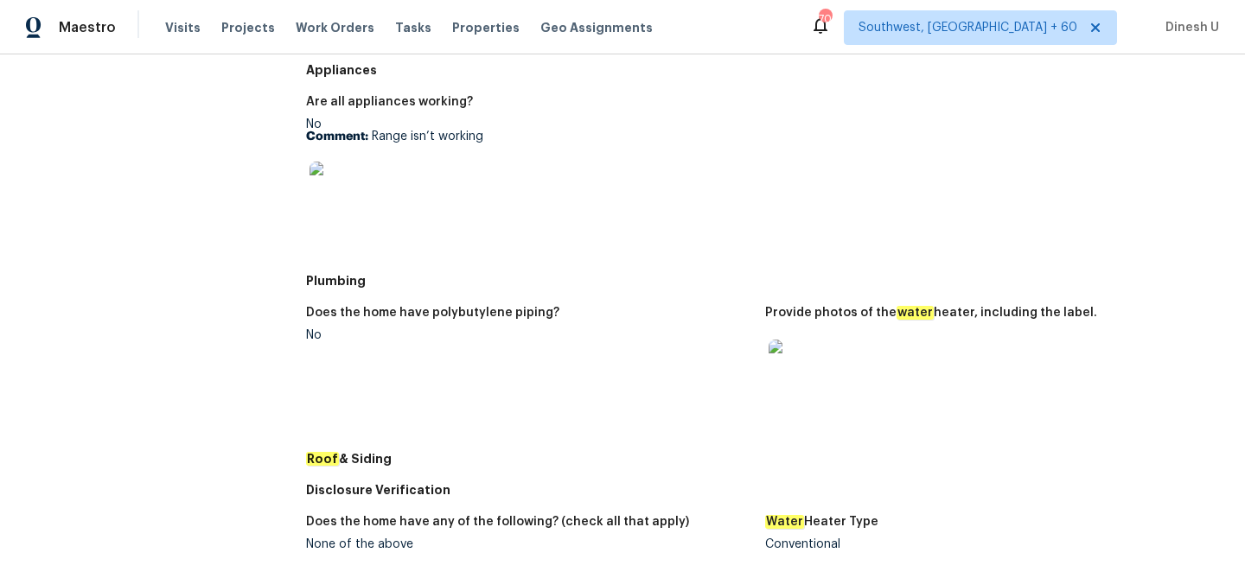
click at [782, 367] on img at bounding box center [796, 367] width 55 height 55
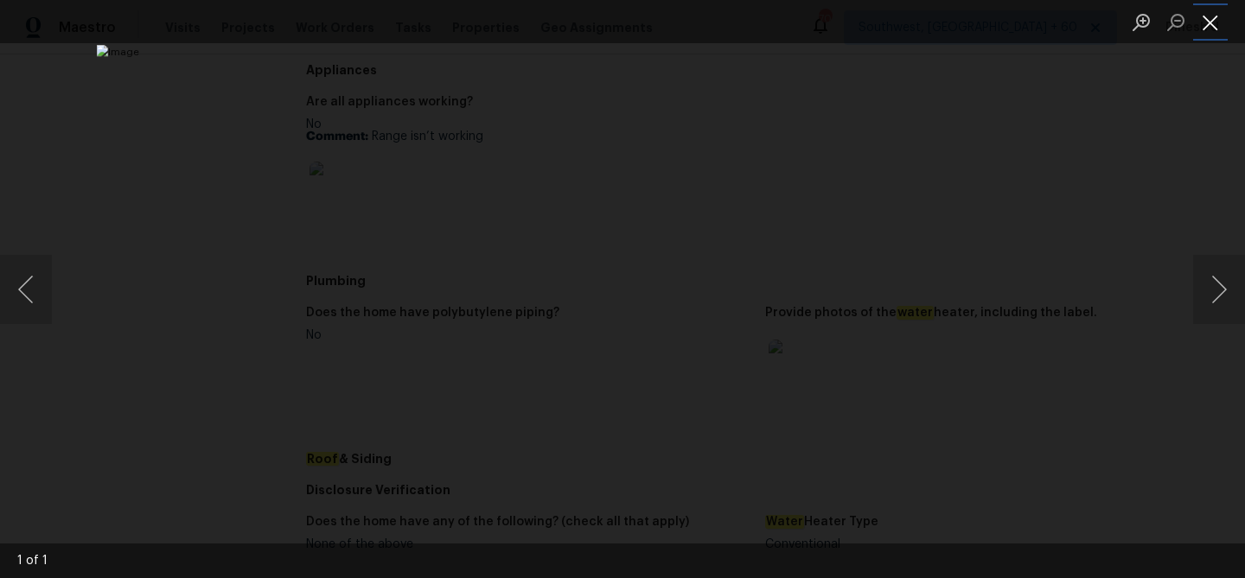
click at [1214, 26] on button "Close lightbox" at bounding box center [1210, 22] width 35 height 30
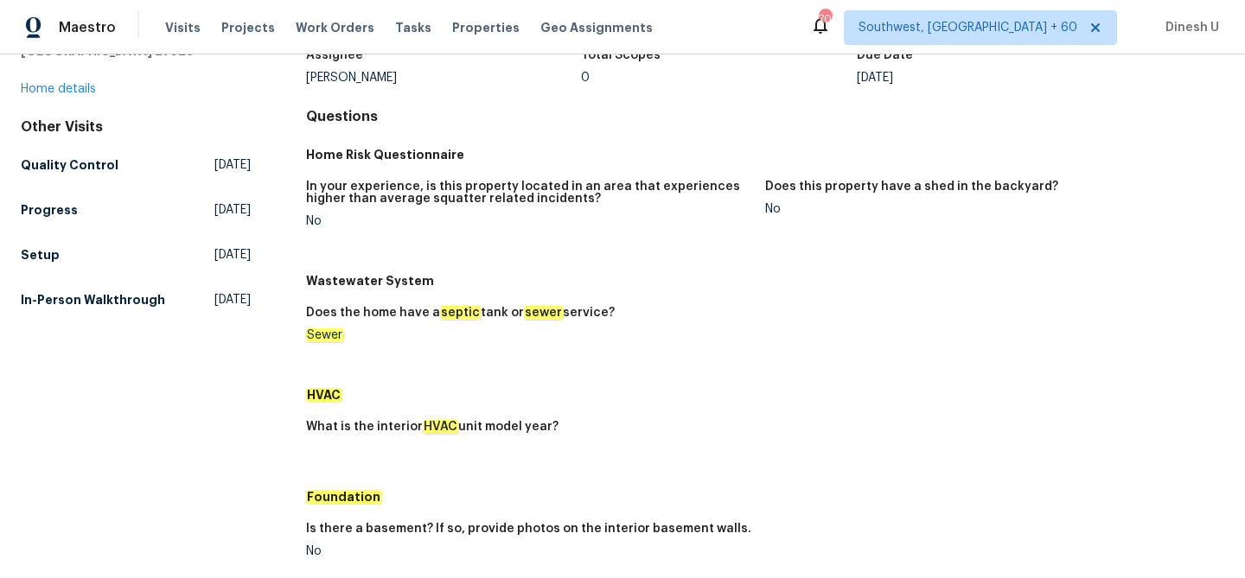
scroll to position [0, 0]
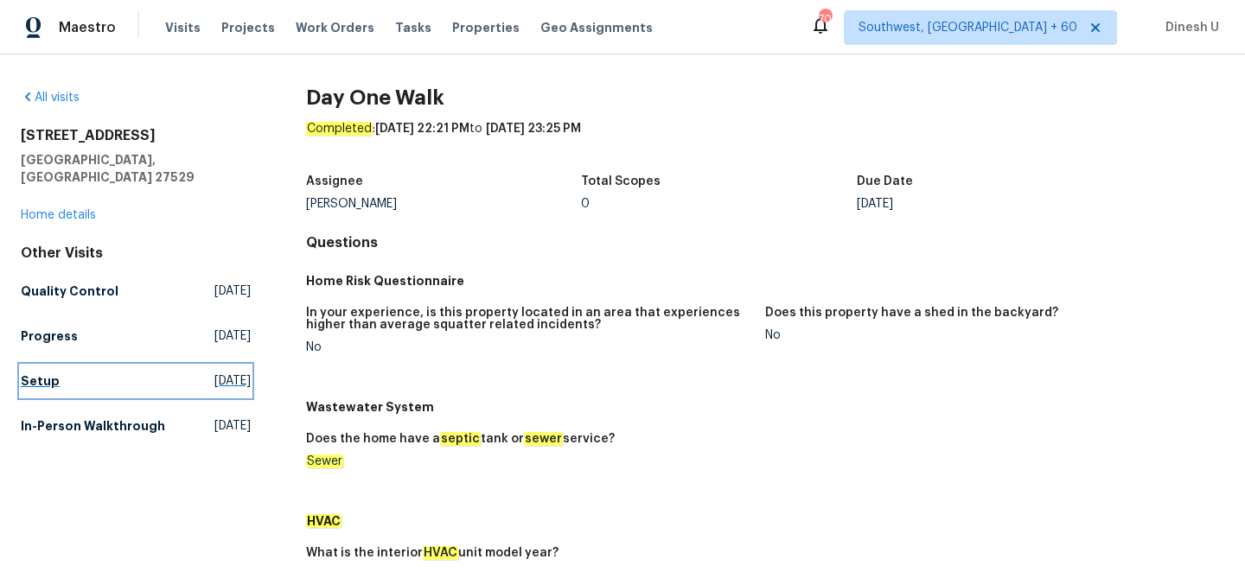
click at [211, 373] on link "Setup Fri, Sep 19 2025" at bounding box center [136, 381] width 230 height 31
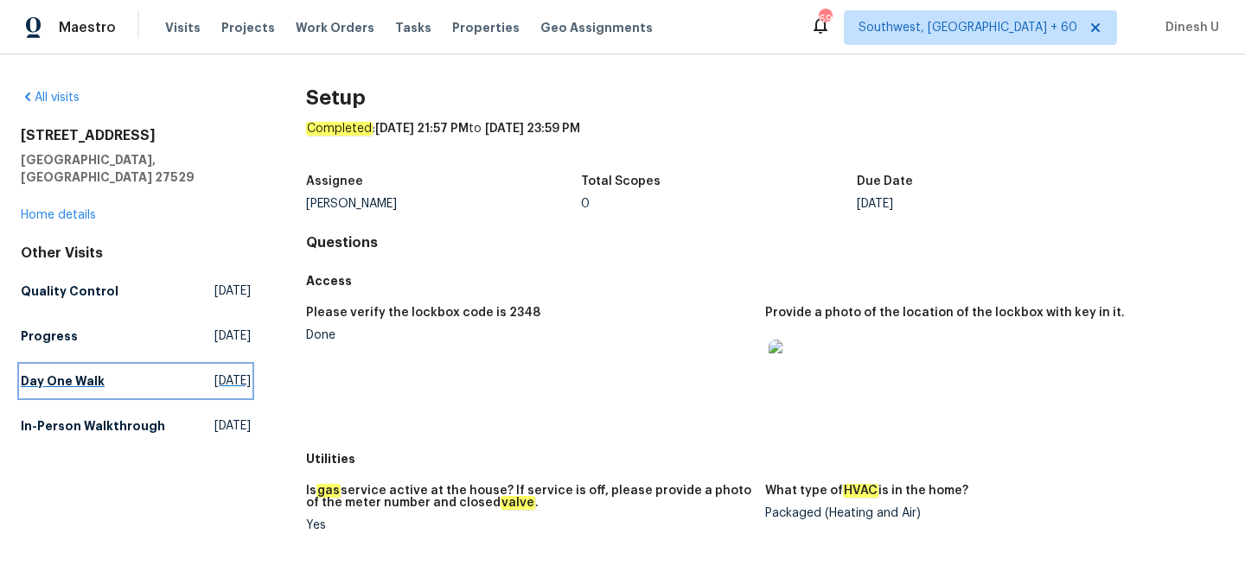
click at [215, 373] on span "Mon, Sep 15 2025" at bounding box center [232, 381] width 36 height 17
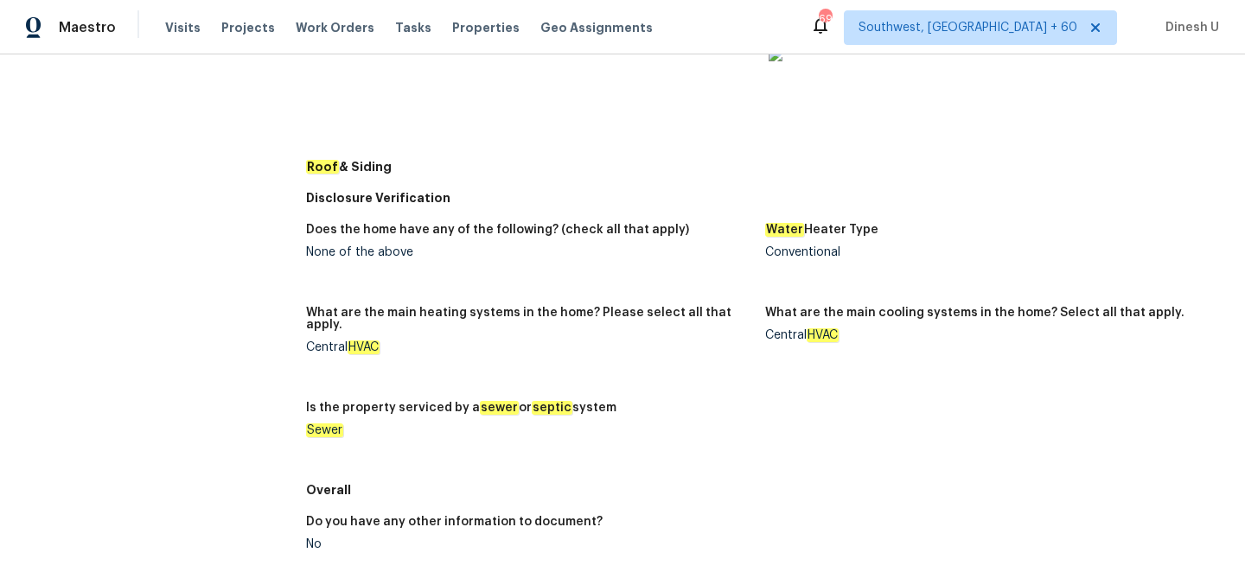
scroll to position [720, 0]
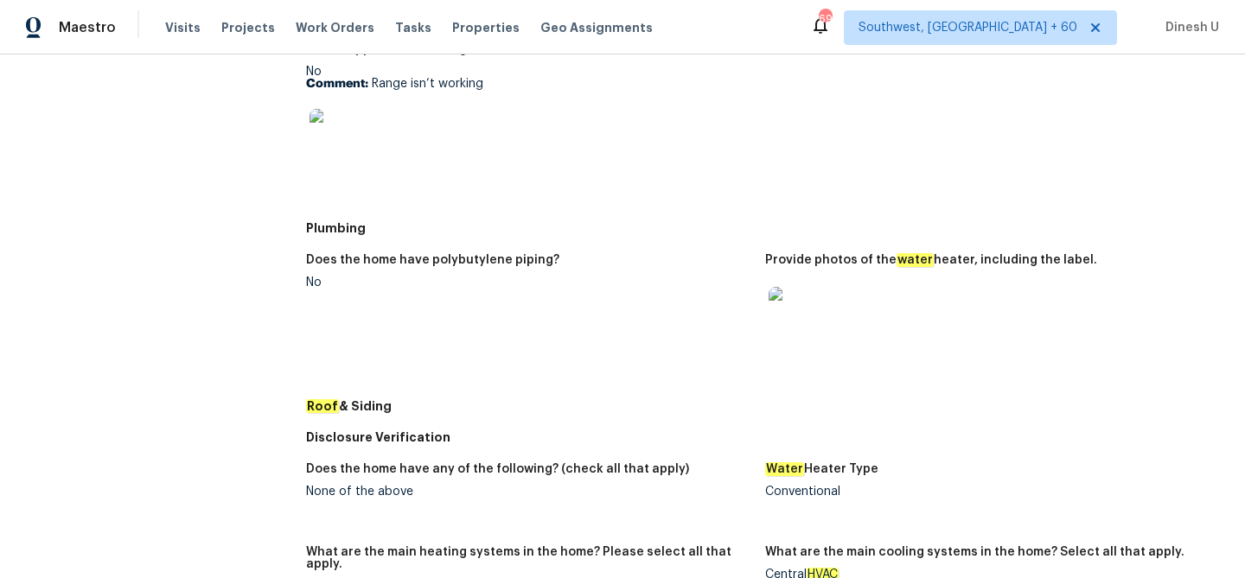
click at [788, 331] on img at bounding box center [796, 314] width 55 height 55
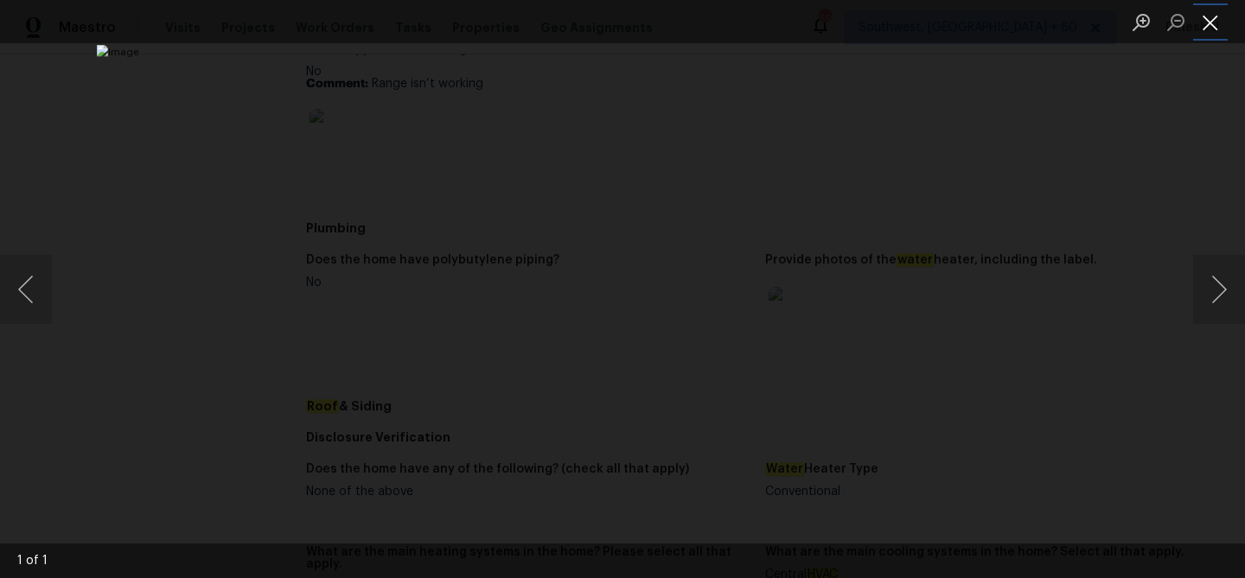
click at [1209, 22] on button "Close lightbox" at bounding box center [1210, 22] width 35 height 30
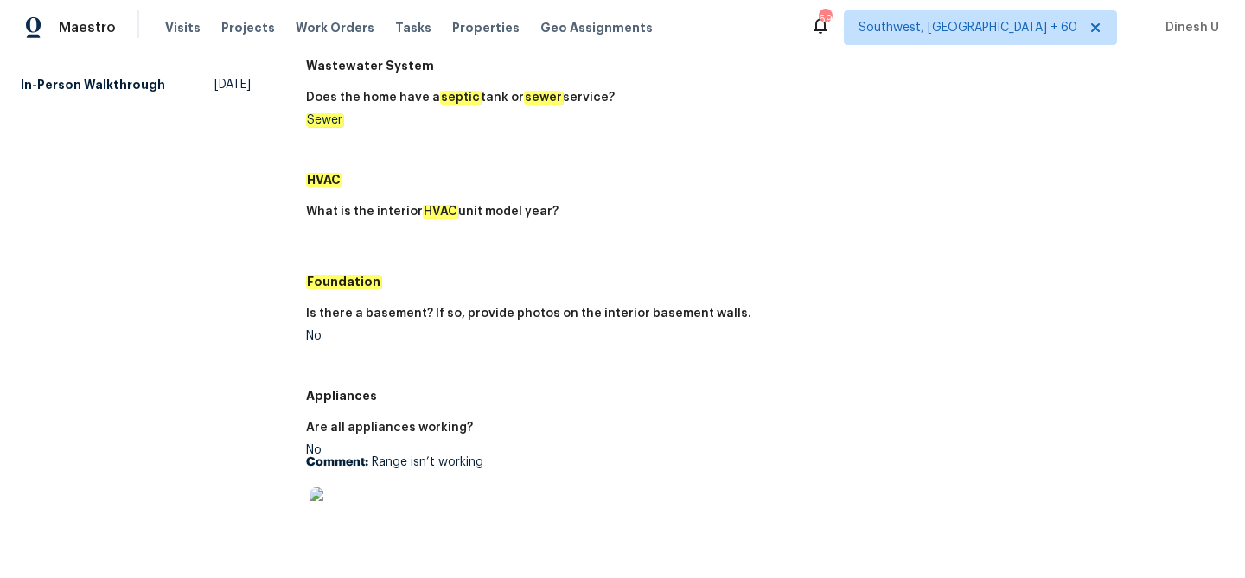
scroll to position [0, 0]
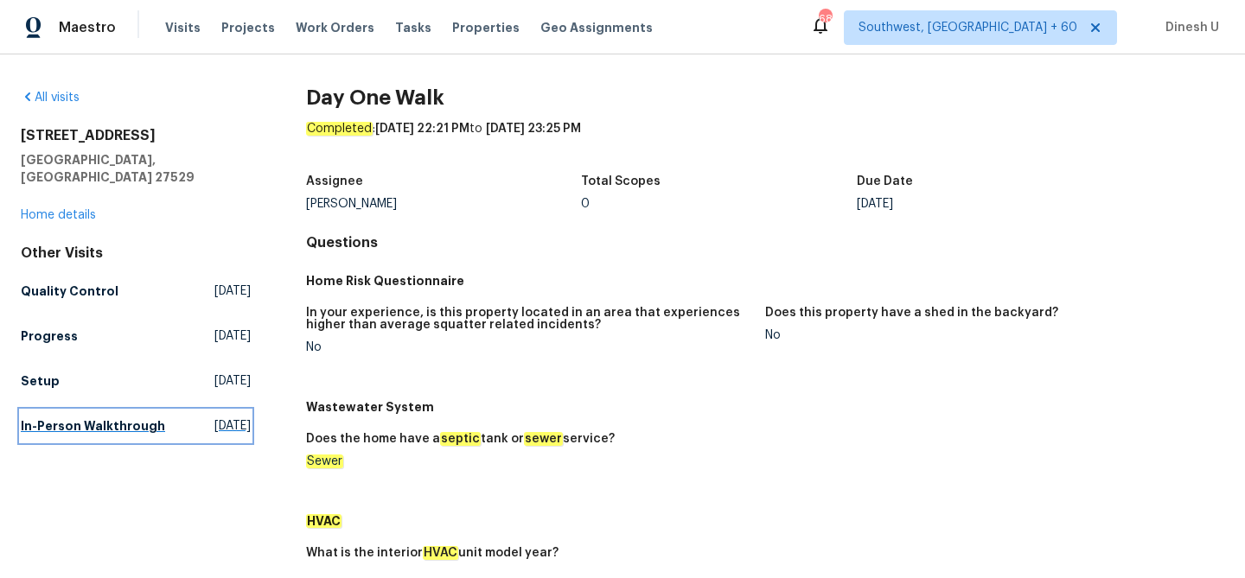
click at [214, 418] on span "Sat, Aug 16 2025" at bounding box center [232, 426] width 36 height 17
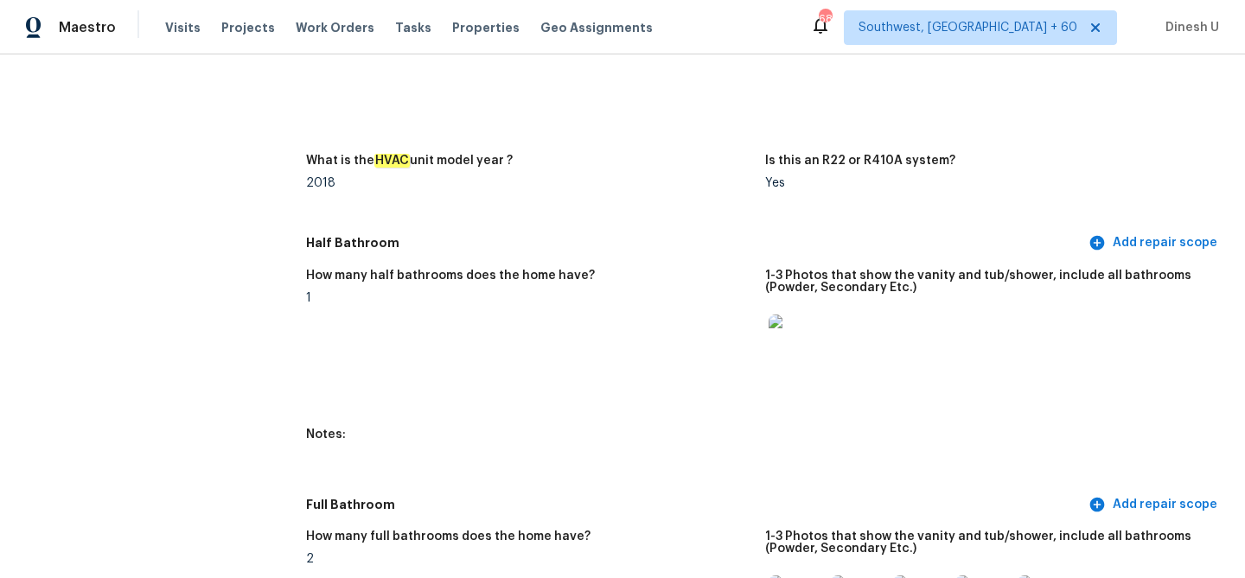
scroll to position [1703, 0]
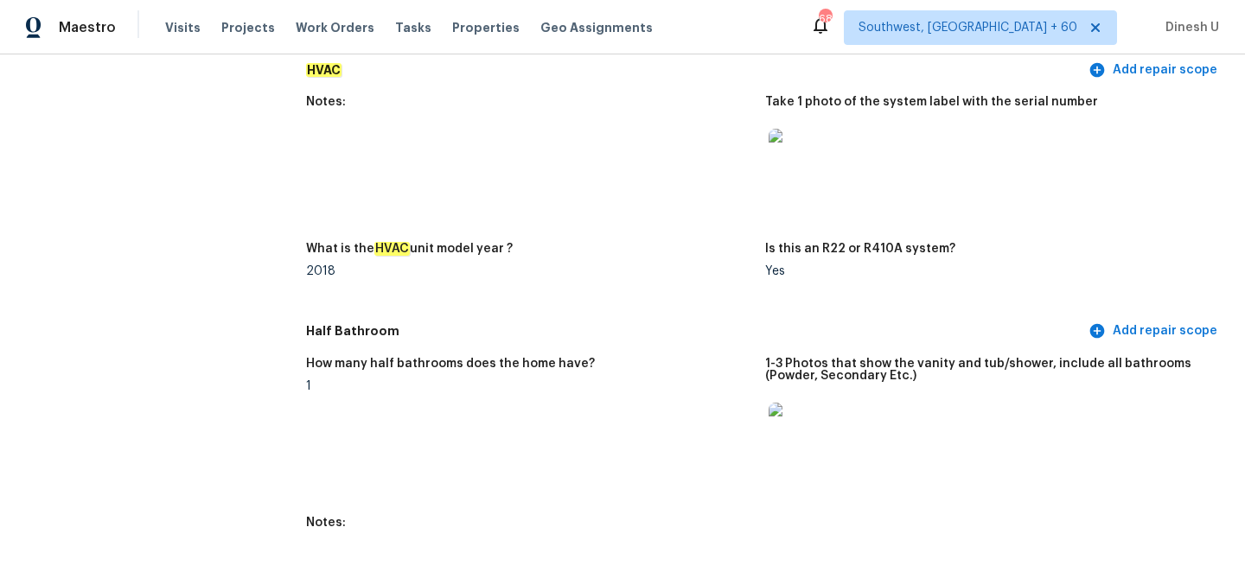
click at [795, 121] on div at bounding box center [796, 156] width 62 height 76
click at [801, 156] on img at bounding box center [796, 156] width 55 height 55
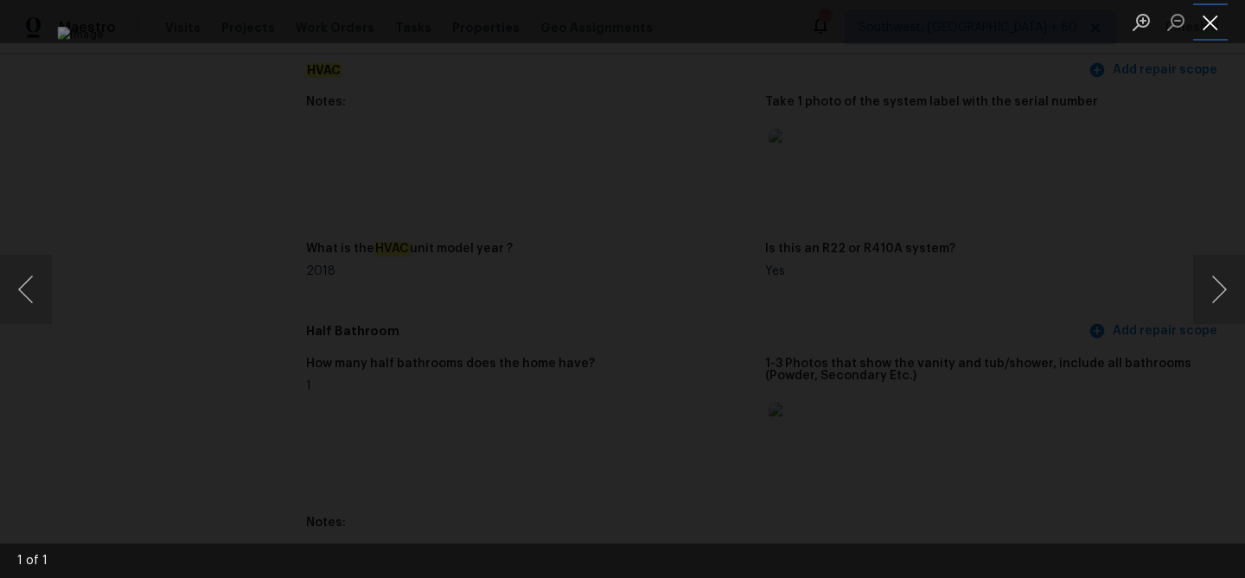
click at [1211, 16] on button "Close lightbox" at bounding box center [1210, 22] width 35 height 30
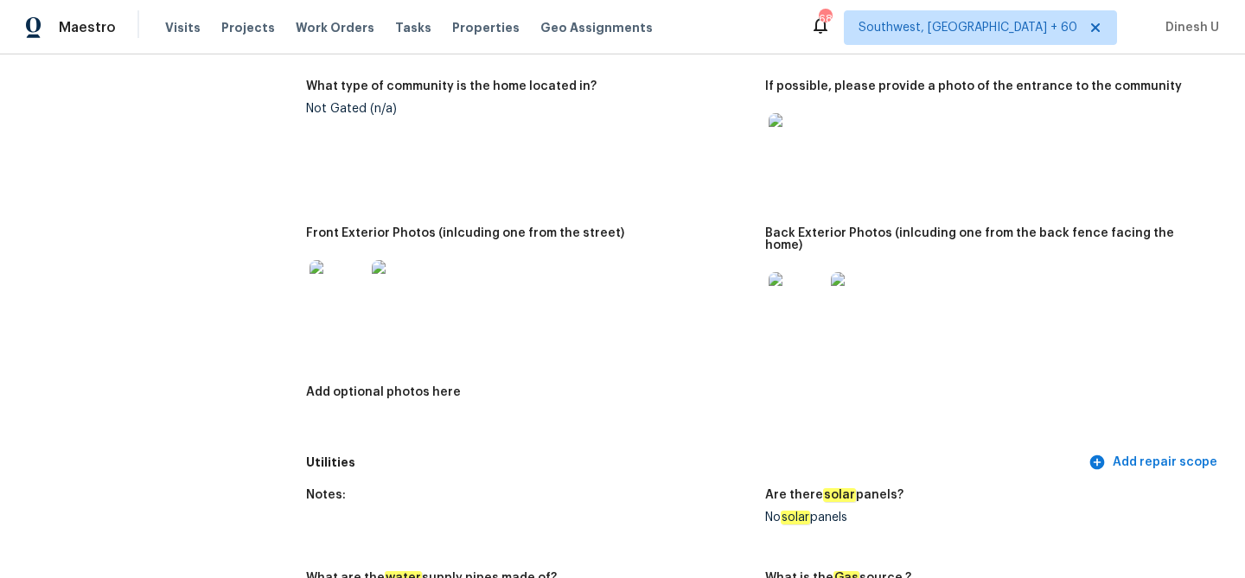
scroll to position [0, 0]
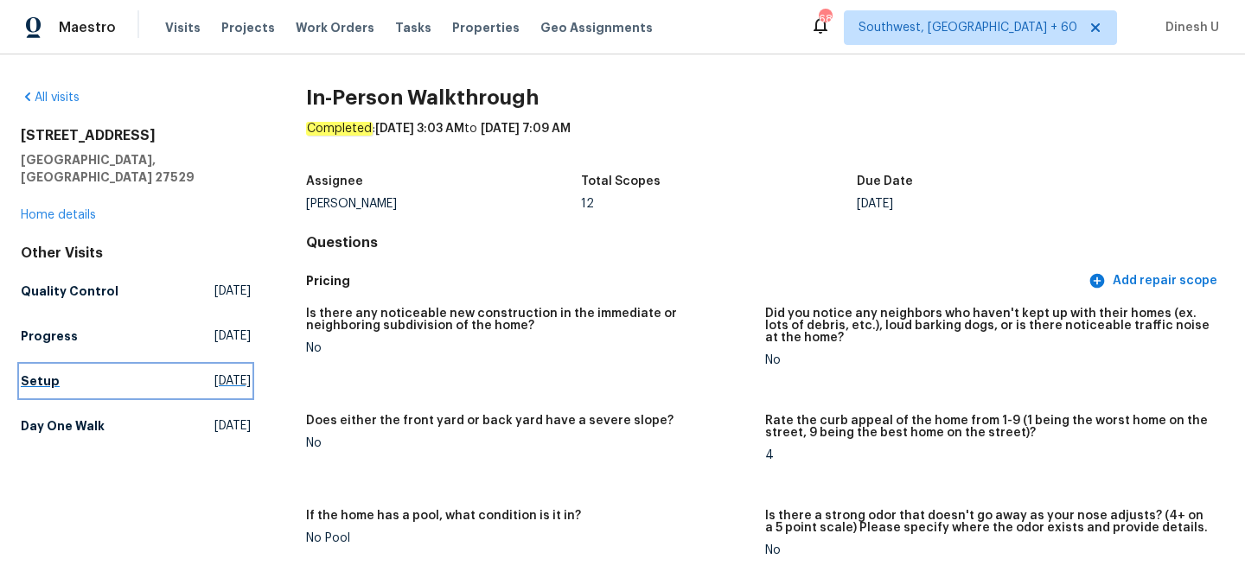
click at [214, 373] on span "Fri, Sep 19 2025" at bounding box center [232, 381] width 36 height 17
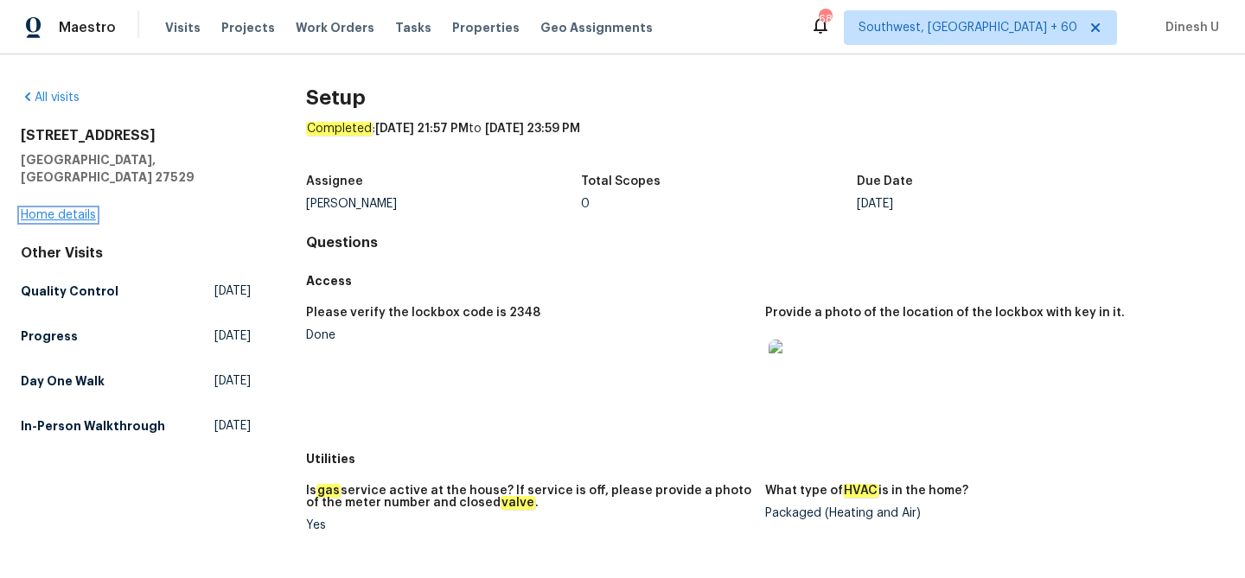
click at [50, 209] on link "Home details" at bounding box center [58, 215] width 75 height 12
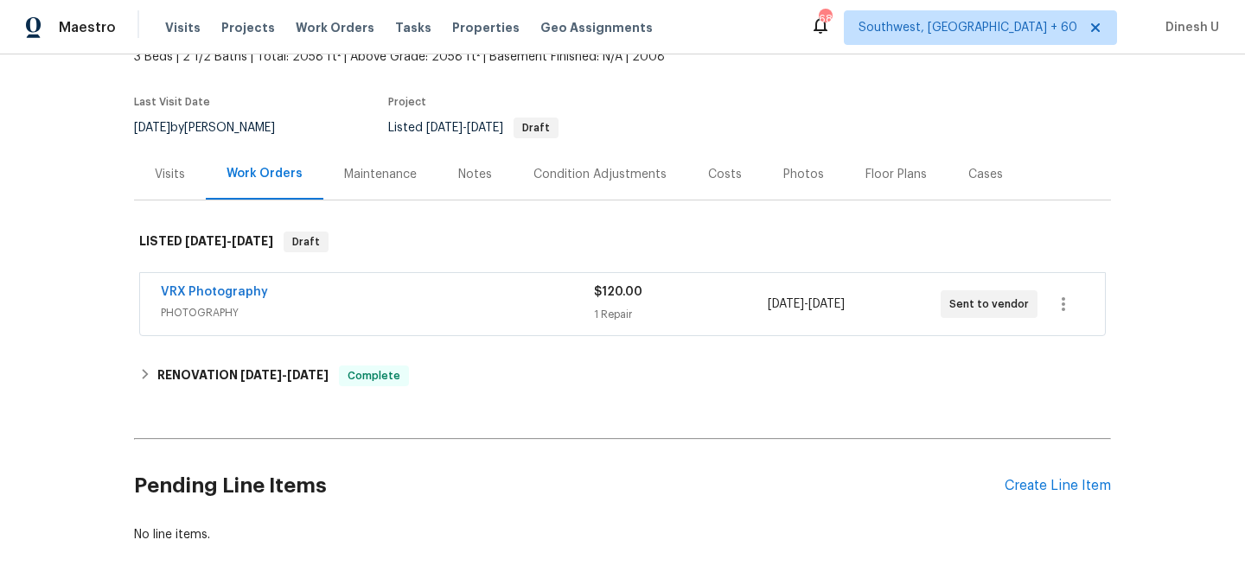
scroll to position [137, 0]
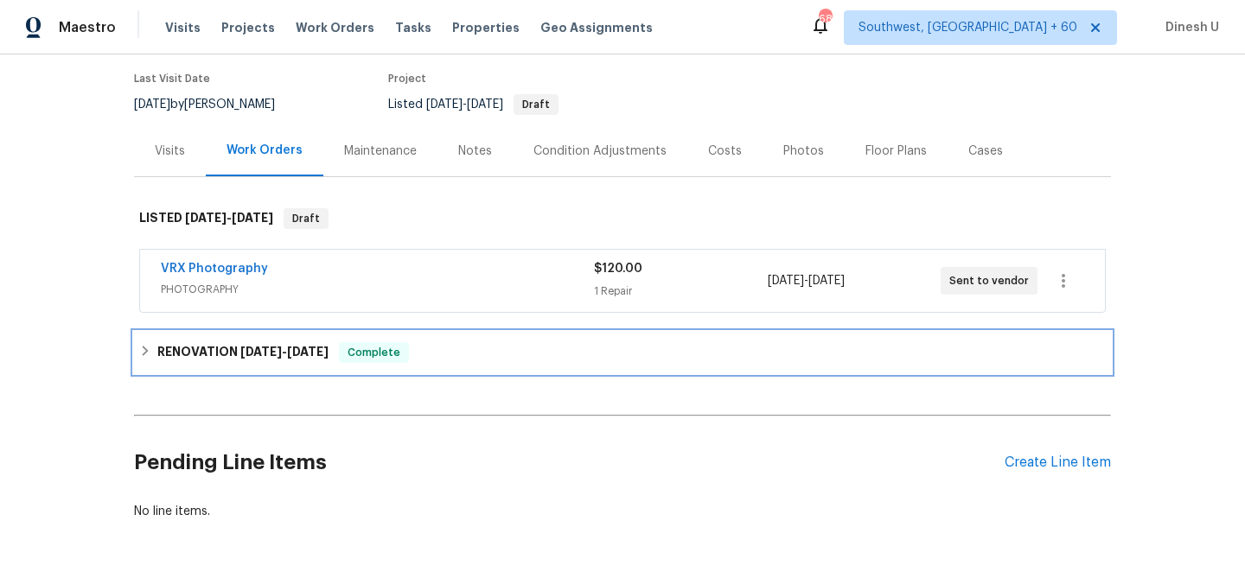
click at [246, 360] on h6 "RENOVATION 9/12/25 - 9/22/25" at bounding box center [242, 352] width 171 height 21
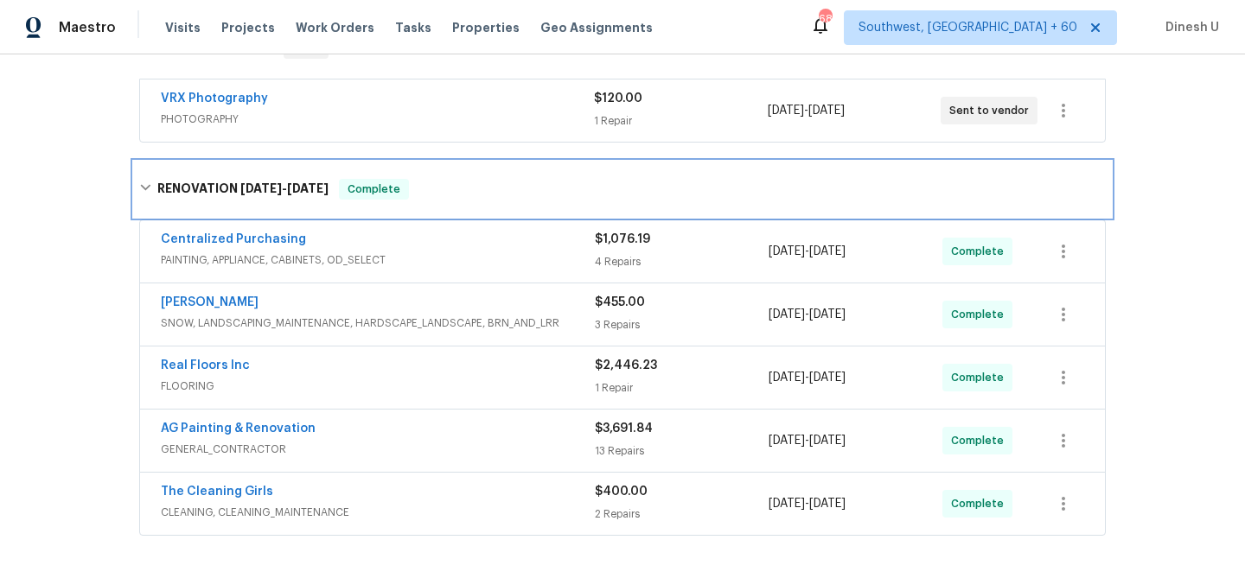
scroll to position [309, 0]
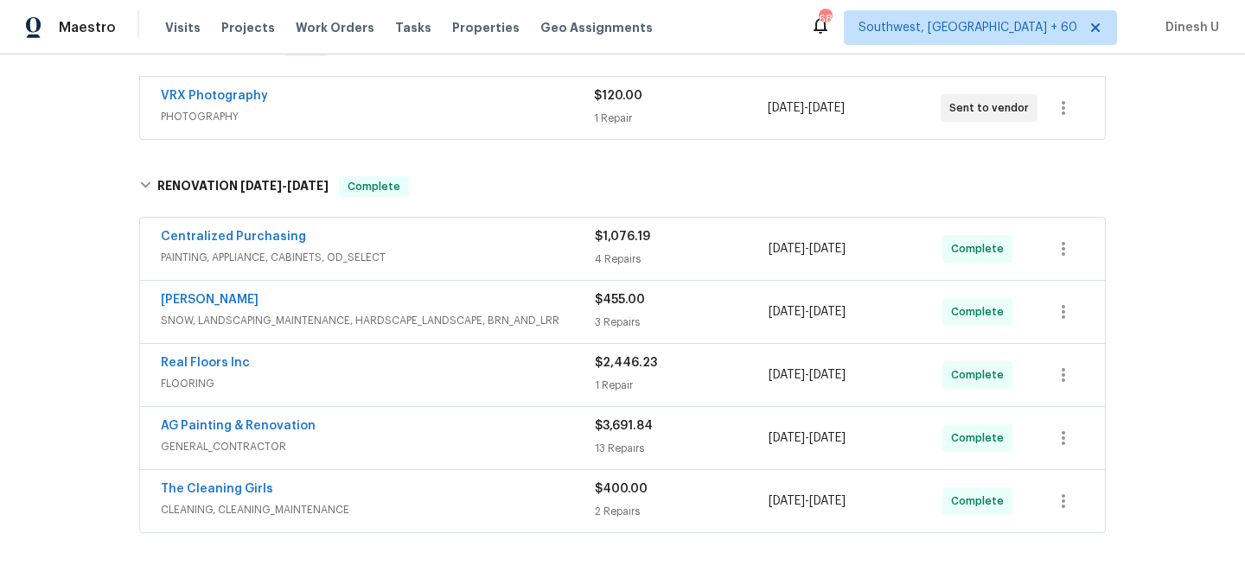
click at [622, 263] on div "4 Repairs" at bounding box center [682, 259] width 174 height 17
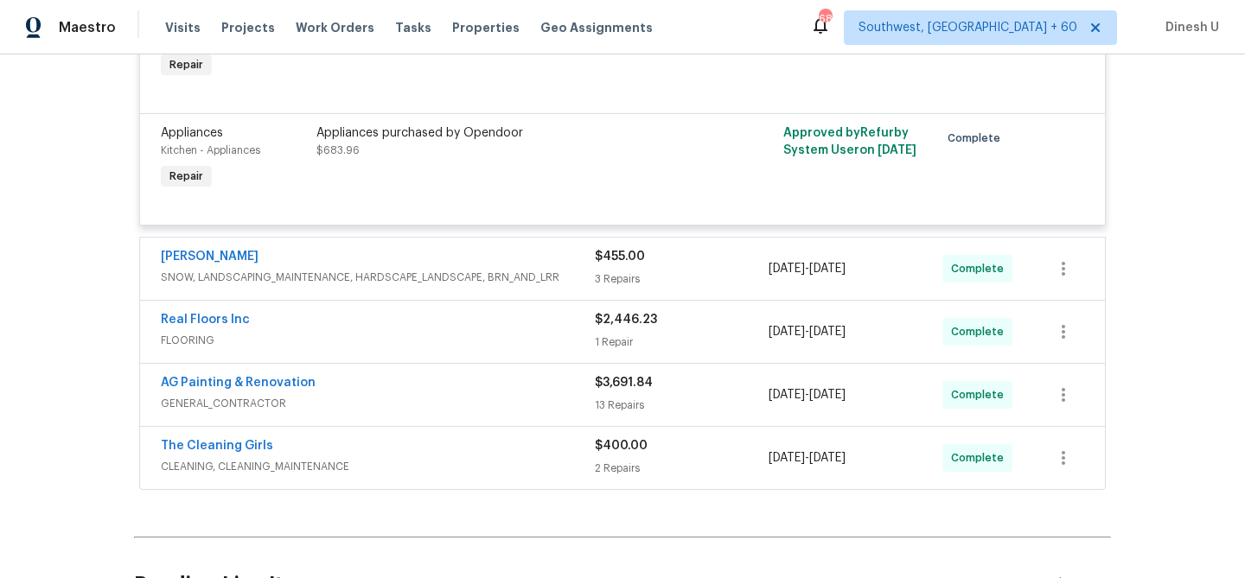
scroll to position [902, 0]
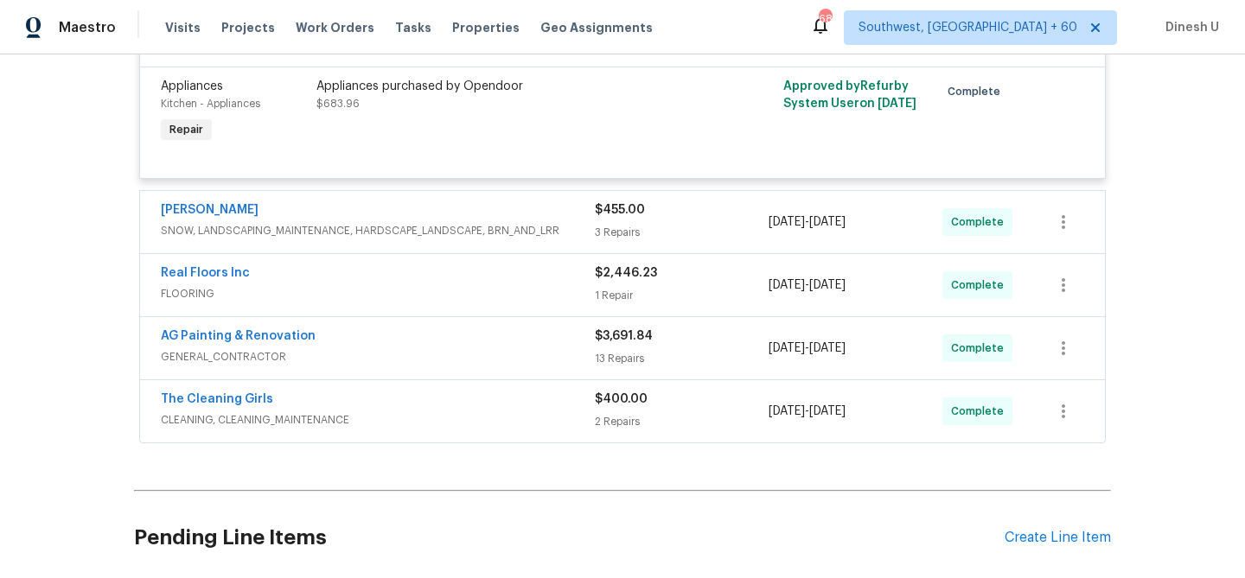
click at [620, 228] on div "3 Repairs" at bounding box center [682, 232] width 174 height 17
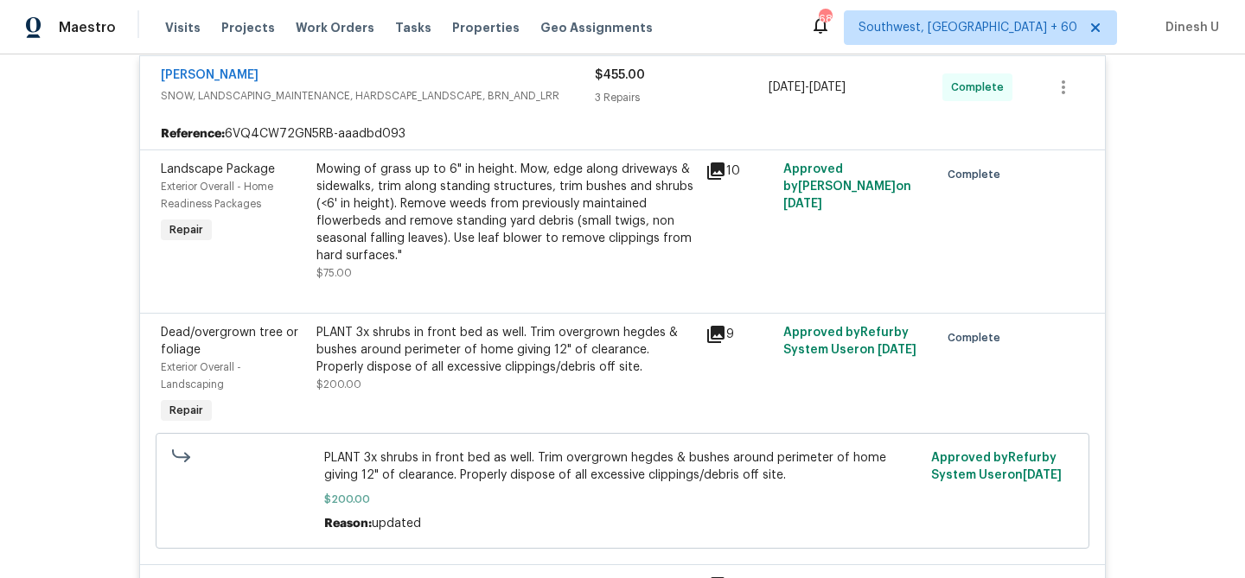
scroll to position [1048, 0]
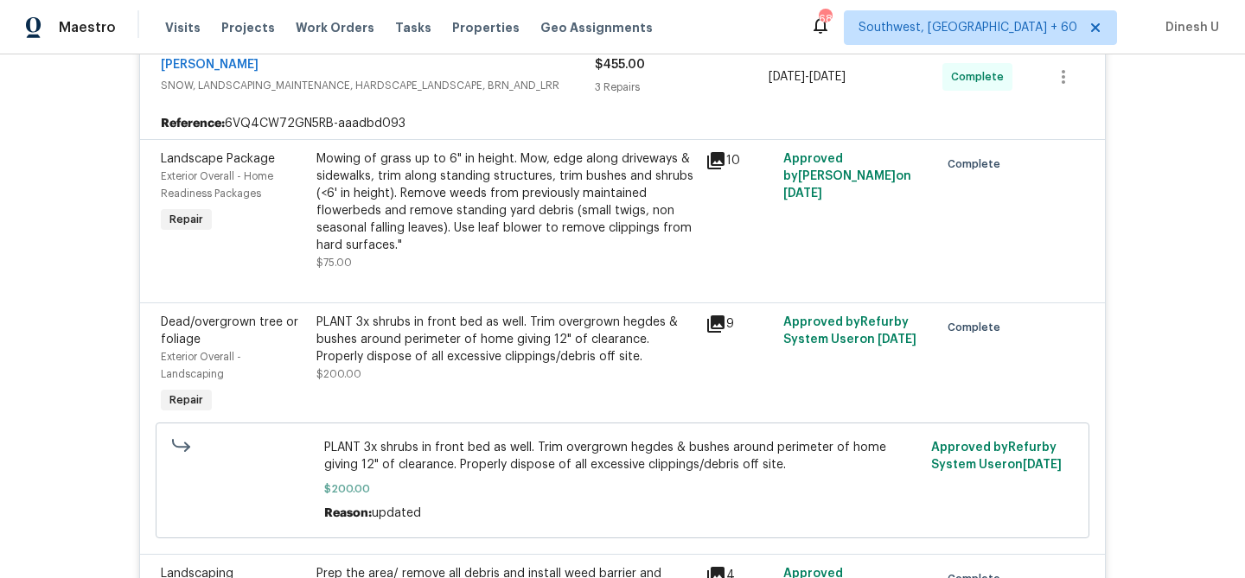
click at [718, 165] on icon at bounding box center [715, 160] width 21 height 21
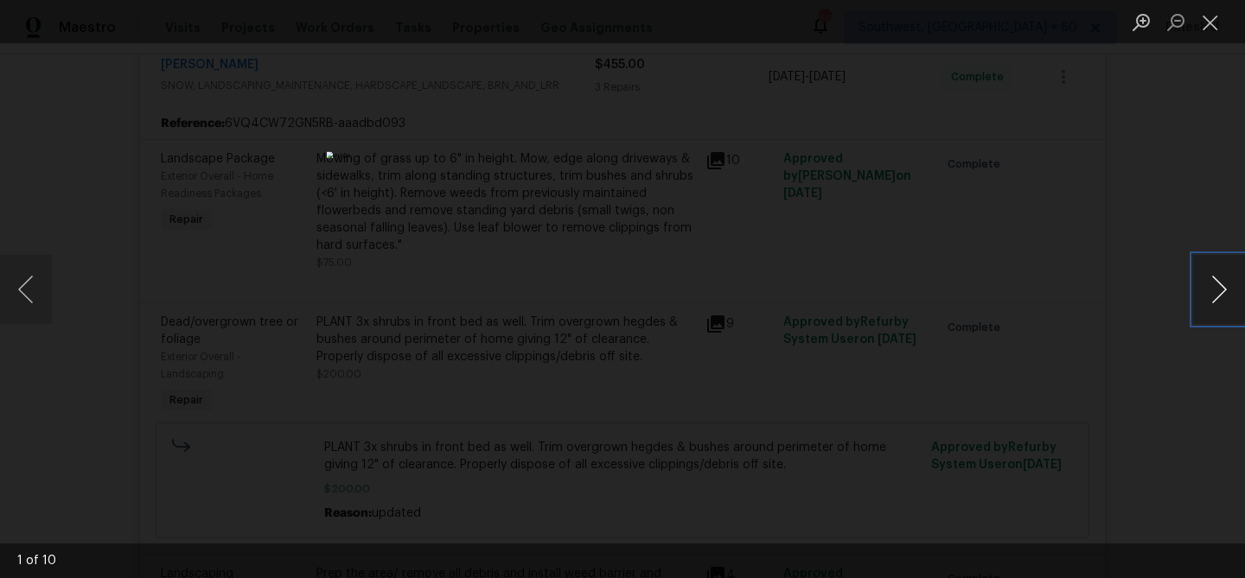
click at [1222, 292] on button "Next image" at bounding box center [1219, 289] width 52 height 69
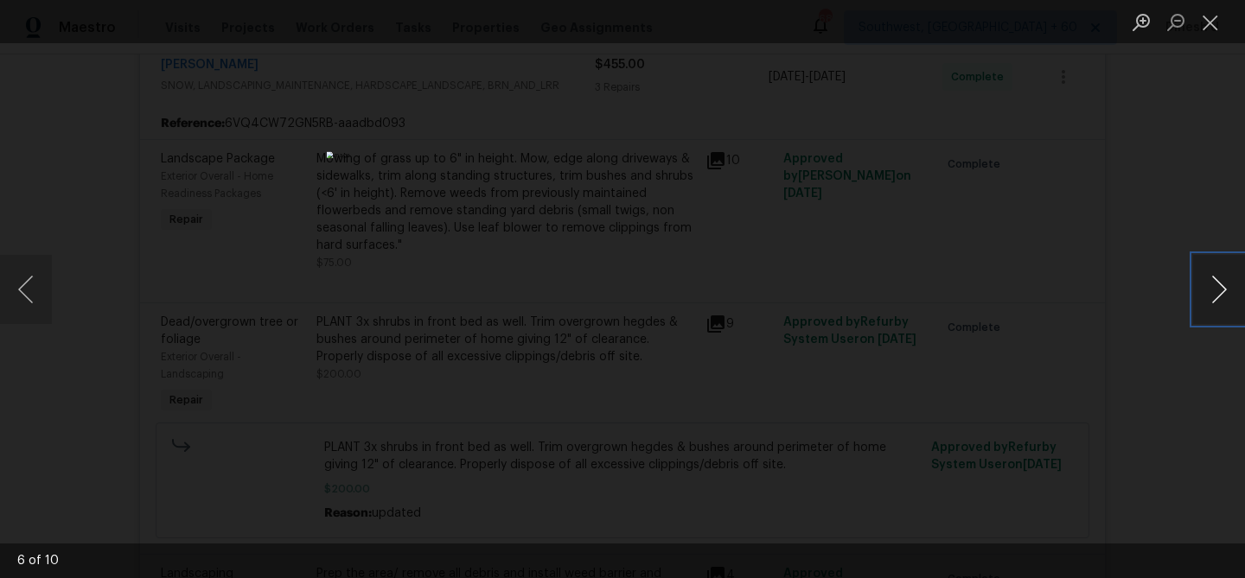
click at [1222, 292] on button "Next image" at bounding box center [1219, 289] width 52 height 69
click at [24, 299] on button "Previous image" at bounding box center [26, 289] width 52 height 69
click at [1212, 288] on button "Next image" at bounding box center [1219, 289] width 52 height 69
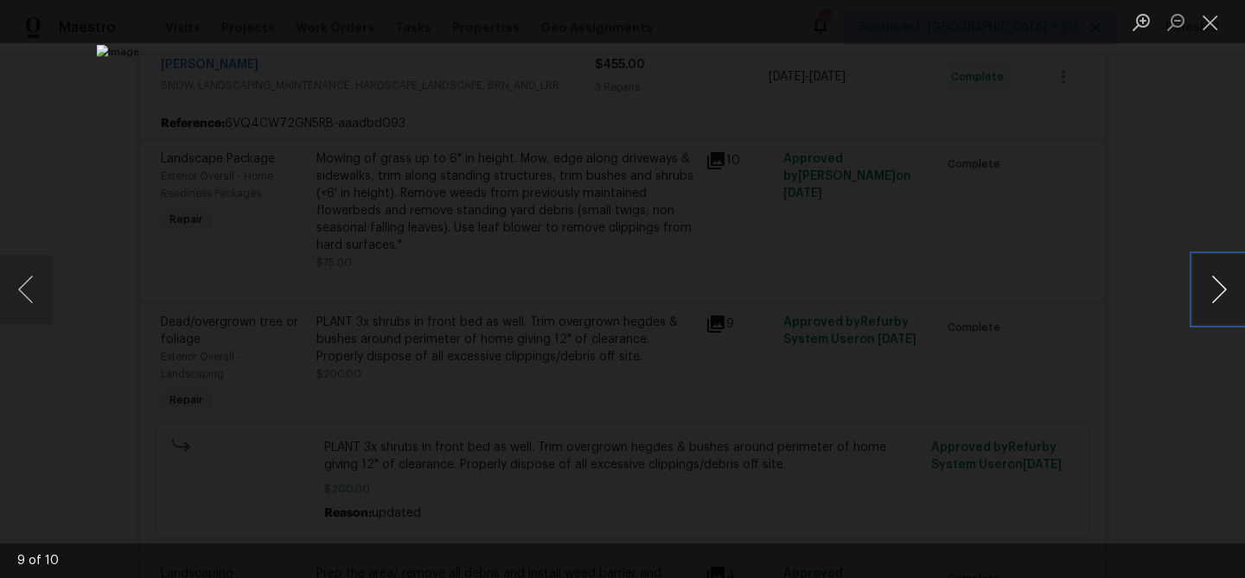
click at [1214, 290] on button "Next image" at bounding box center [1219, 289] width 52 height 69
click at [1214, 17] on button "Close lightbox" at bounding box center [1210, 22] width 35 height 30
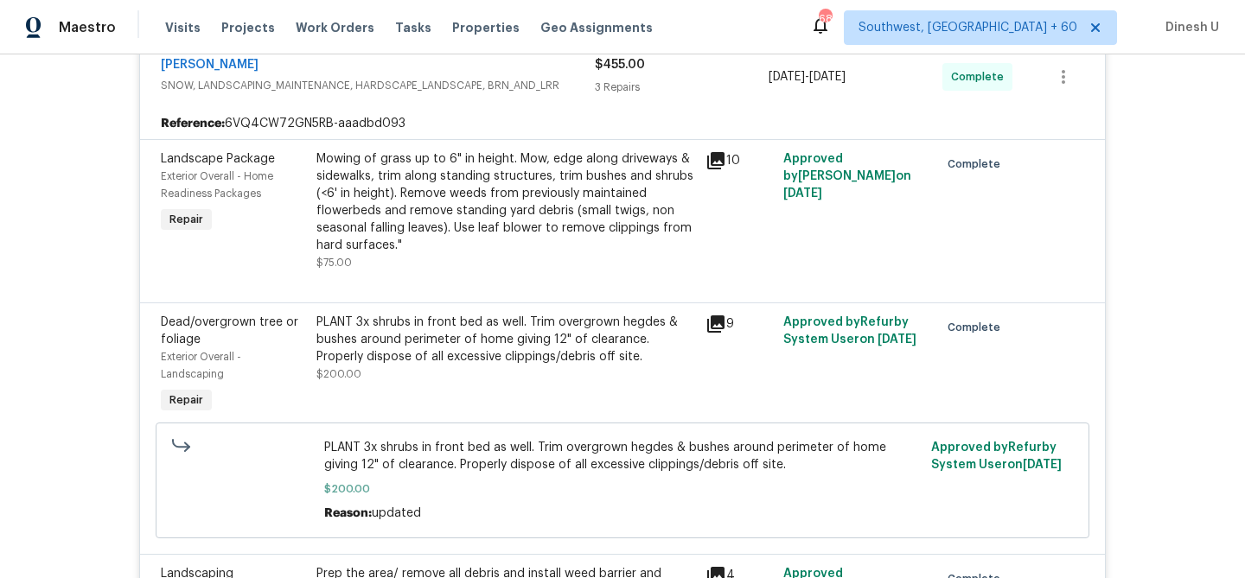
click at [718, 323] on icon at bounding box center [715, 324] width 17 height 17
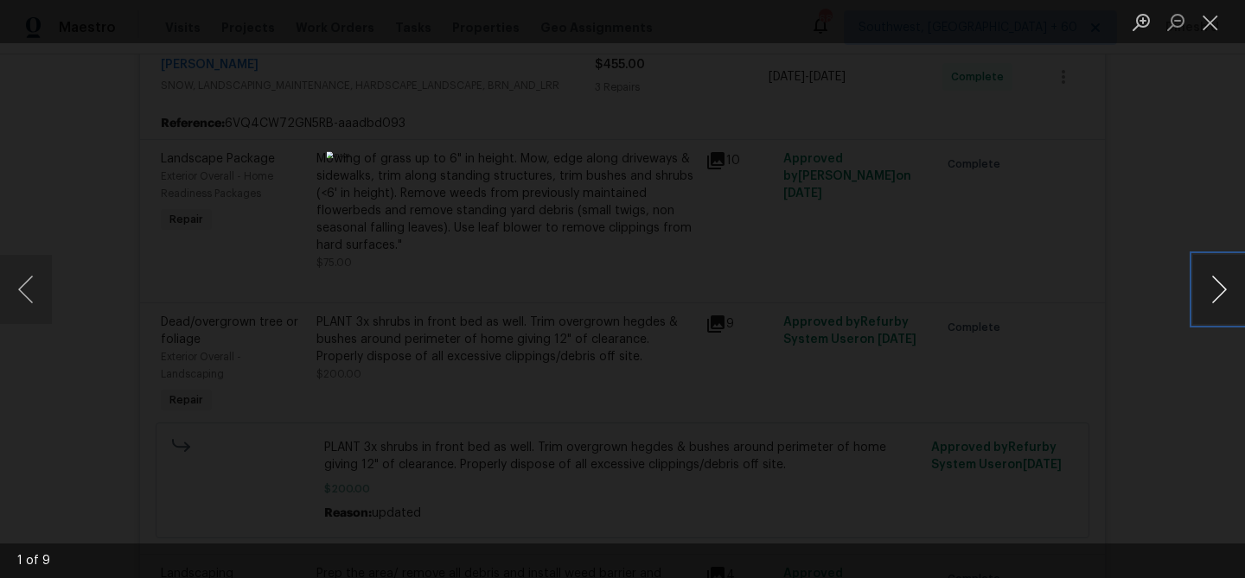
click at [1215, 293] on button "Next image" at bounding box center [1219, 289] width 52 height 69
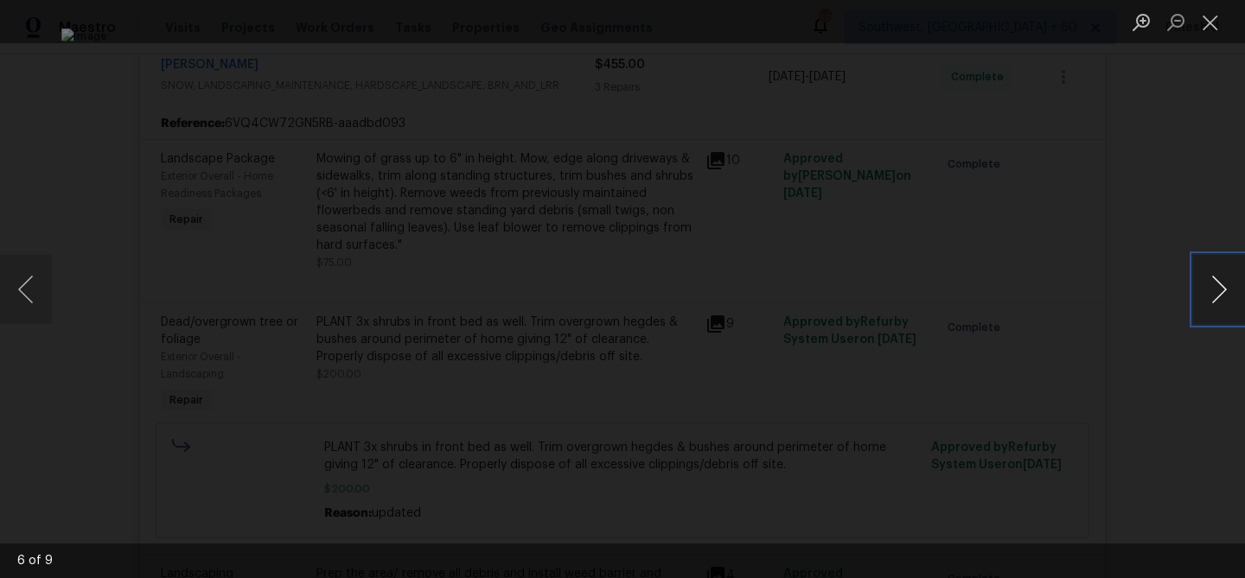
click at [1215, 293] on button "Next image" at bounding box center [1219, 289] width 52 height 69
click at [1203, 25] on button "Close lightbox" at bounding box center [1210, 22] width 35 height 30
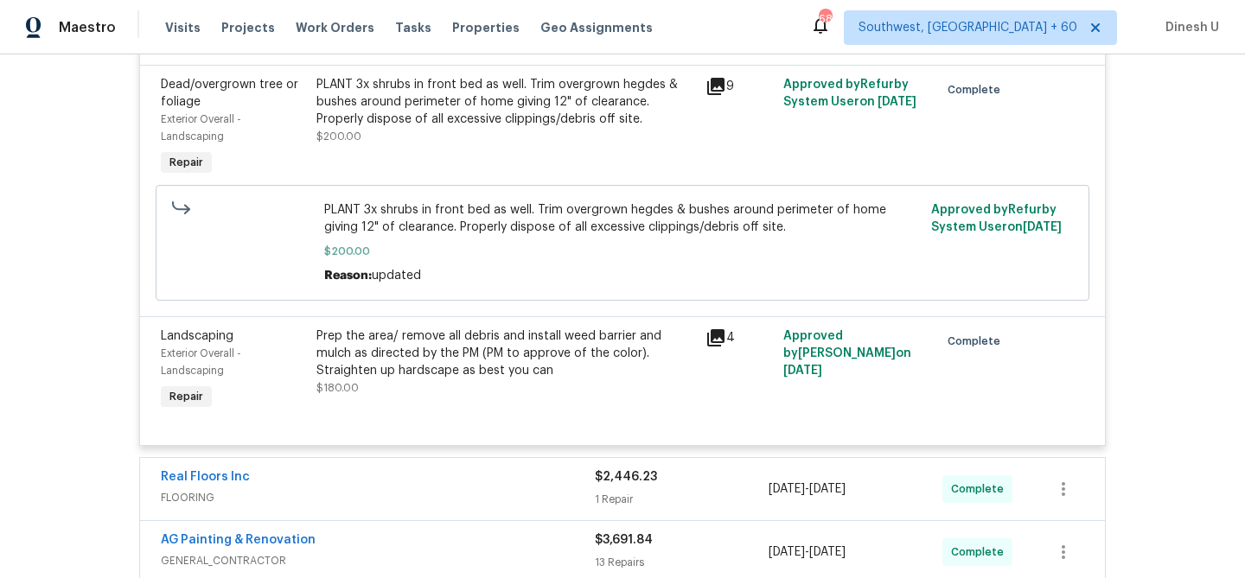
scroll to position [1305, 0]
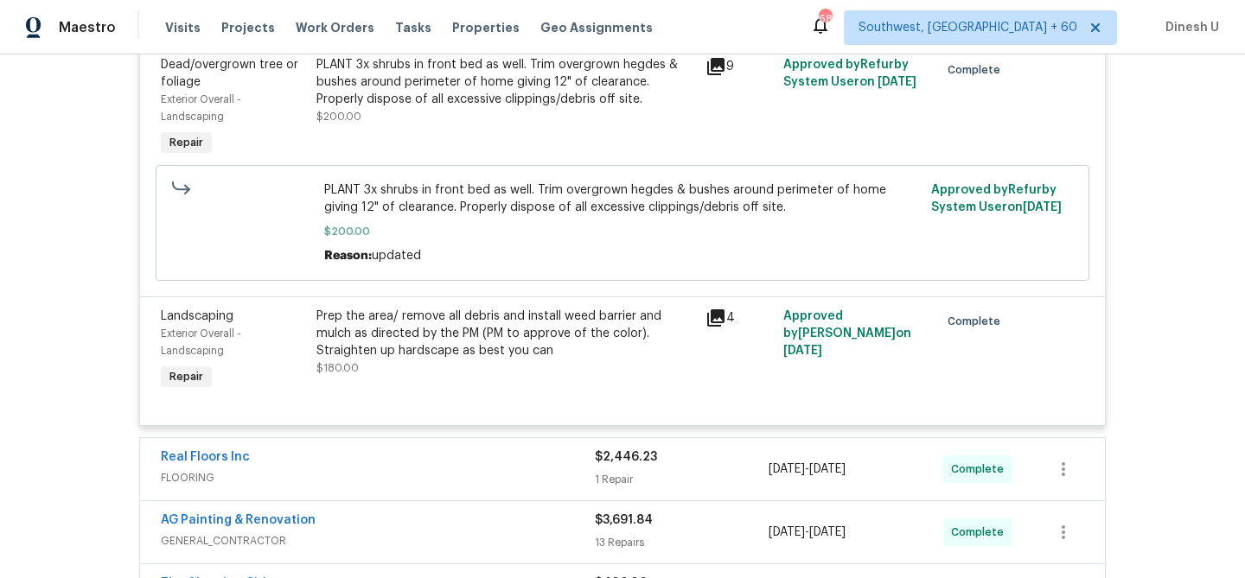
click at [726, 329] on div "4" at bounding box center [738, 318] width 67 height 21
click at [710, 315] on icon at bounding box center [715, 318] width 21 height 21
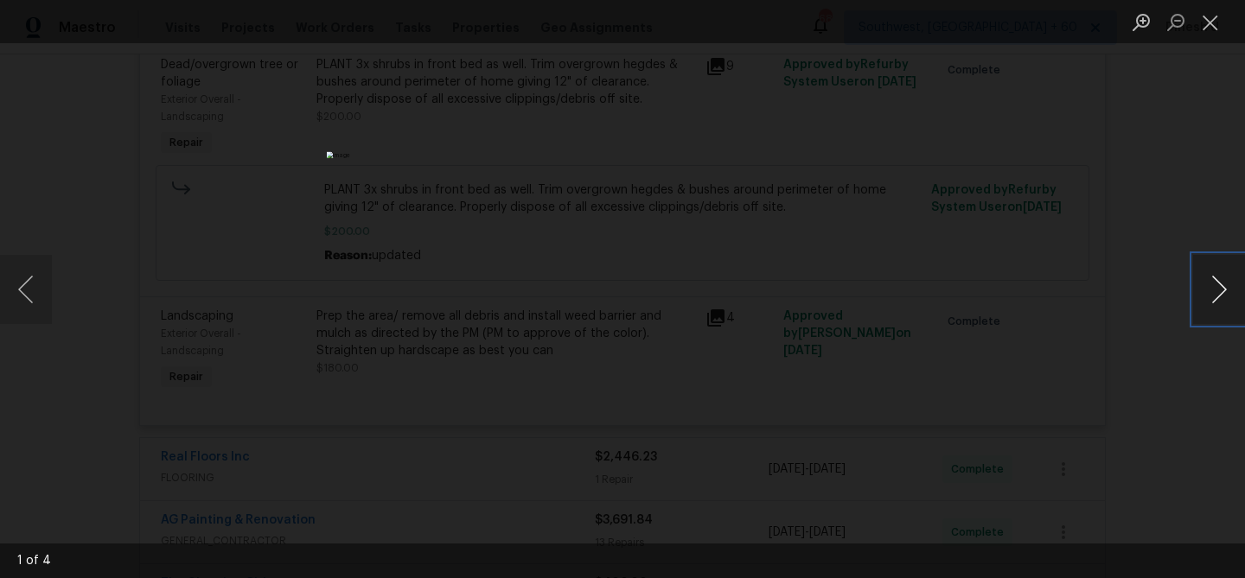
click at [1218, 299] on button "Next image" at bounding box center [1219, 289] width 52 height 69
click at [1209, 19] on button "Close lightbox" at bounding box center [1210, 22] width 35 height 30
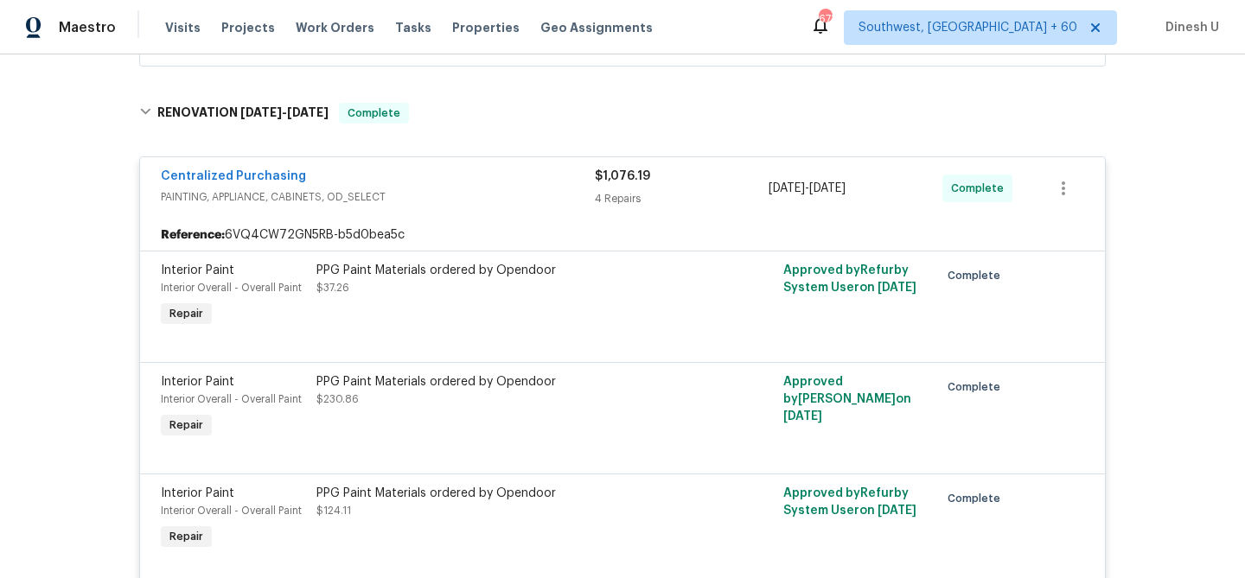
scroll to position [0, 0]
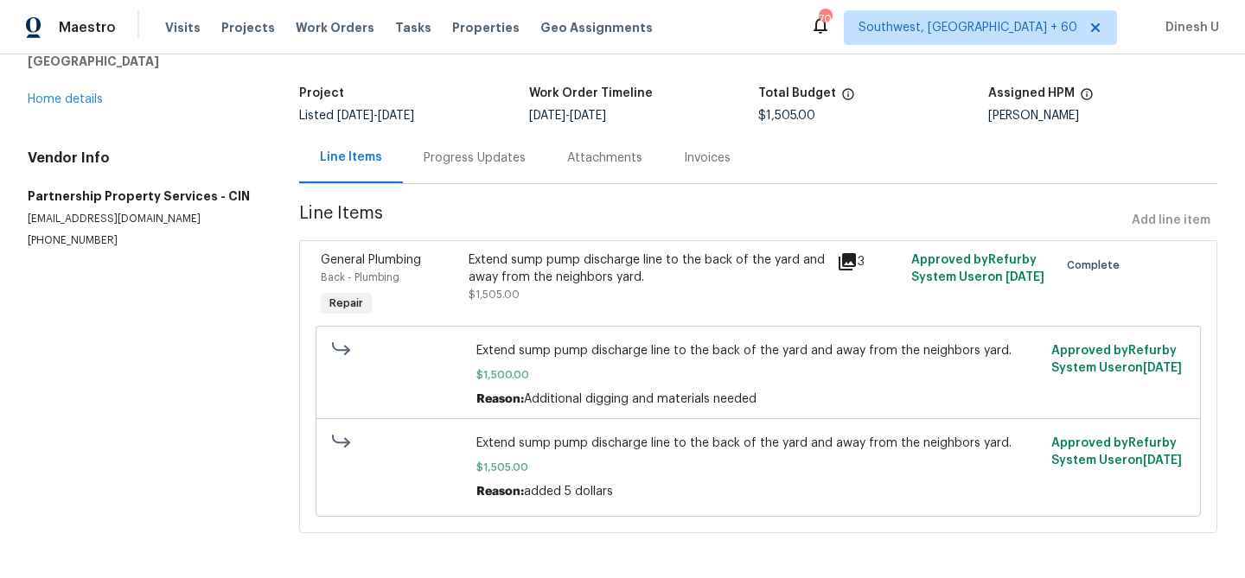
scroll to position [96, 0]
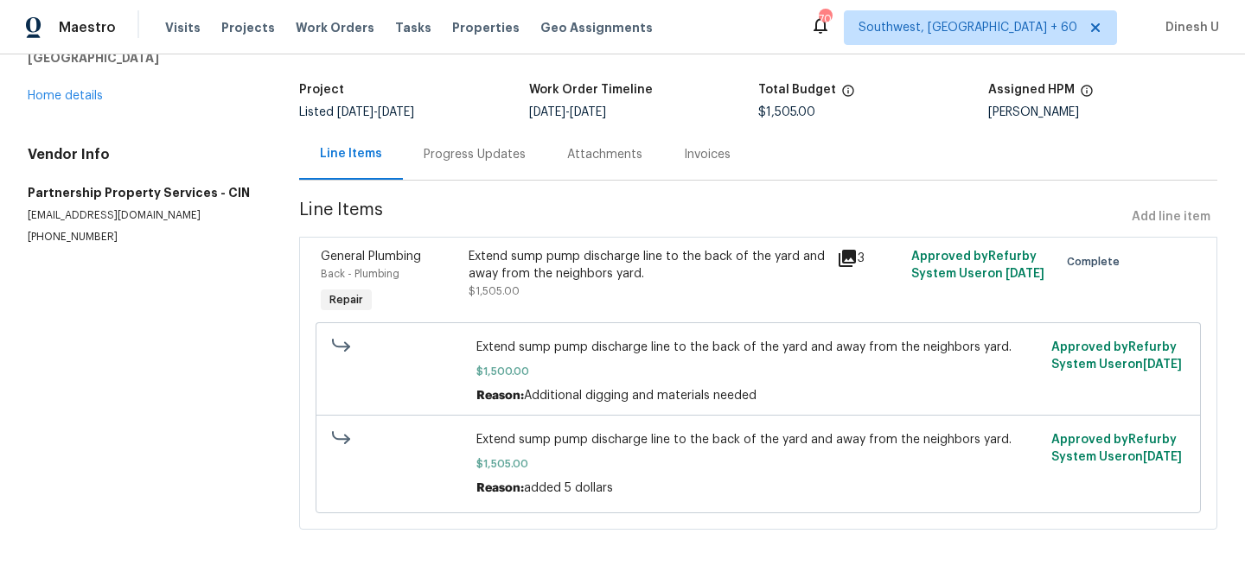
click at [471, 159] on div "Progress Updates" at bounding box center [475, 154] width 102 height 17
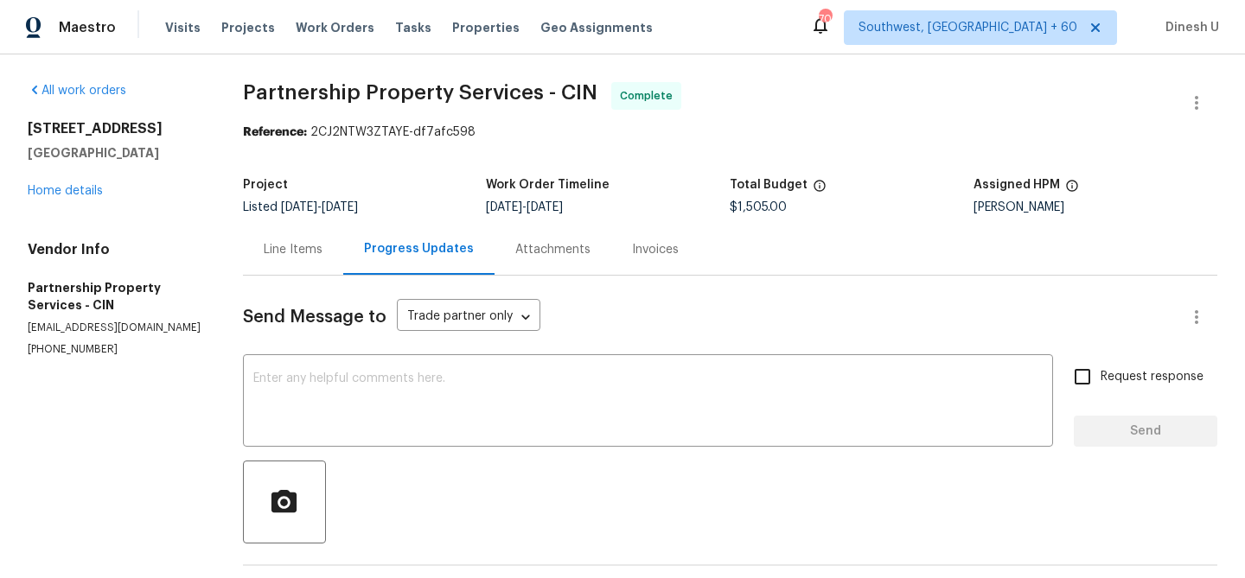
click at [322, 244] on div "Line Items" at bounding box center [293, 249] width 59 height 17
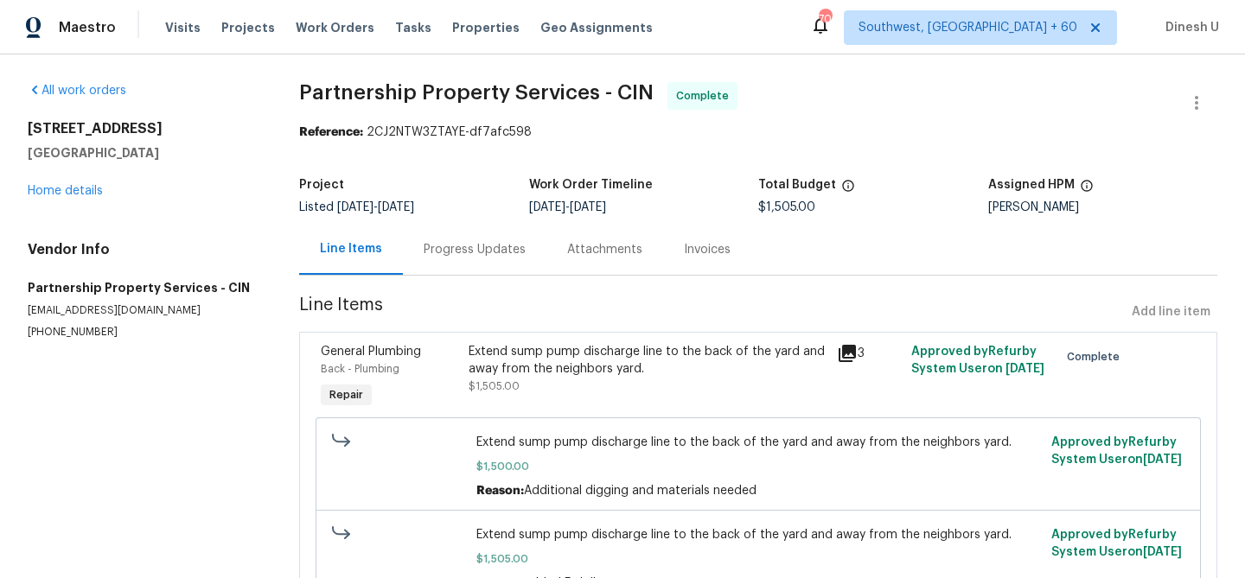
click at [844, 348] on icon at bounding box center [847, 353] width 17 height 17
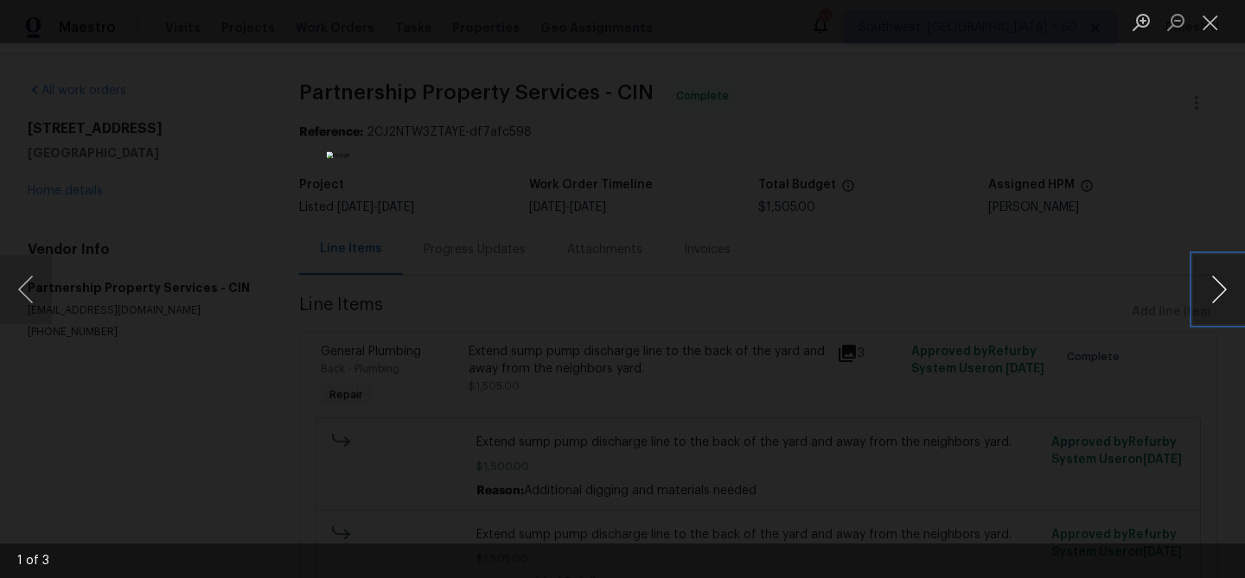
click at [1216, 290] on button "Next image" at bounding box center [1219, 289] width 52 height 69
click at [1212, 16] on button "Close lightbox" at bounding box center [1210, 22] width 35 height 30
